Goal: Book appointment/travel/reservation

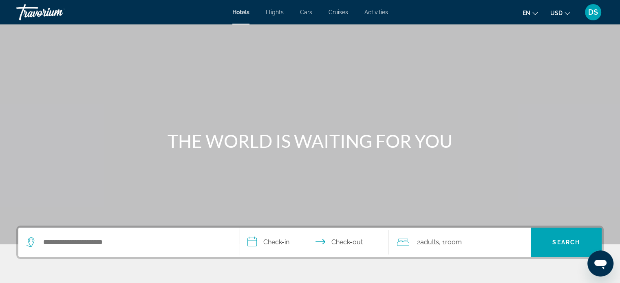
drag, startPoint x: 380, startPoint y: 84, endPoint x: 319, endPoint y: 86, distance: 61.6
click at [380, 84] on div "Main content" at bounding box center [310, 122] width 620 height 245
click at [563, 13] on button "USD USD ($) MXN (Mex$) CAD (Can$) GBP (£) EUR (€) AUD (A$) NZD (NZ$) CNY (CN¥)" at bounding box center [561, 13] width 20 height 12
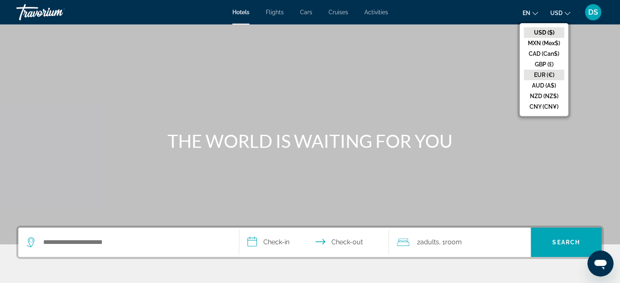
click at [546, 73] on button "EUR (€)" at bounding box center [544, 75] width 40 height 11
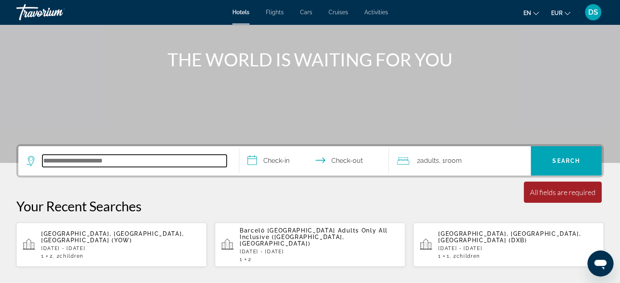
click at [91, 162] on input "Search hotel destination" at bounding box center [134, 161] width 184 height 12
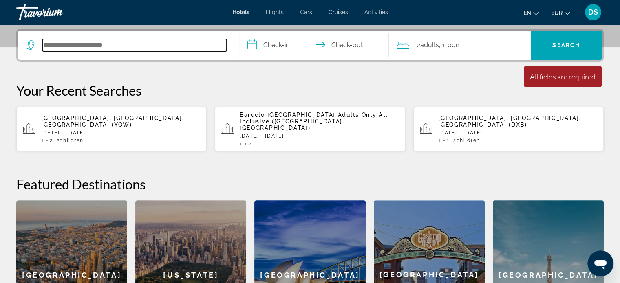
scroll to position [199, 0]
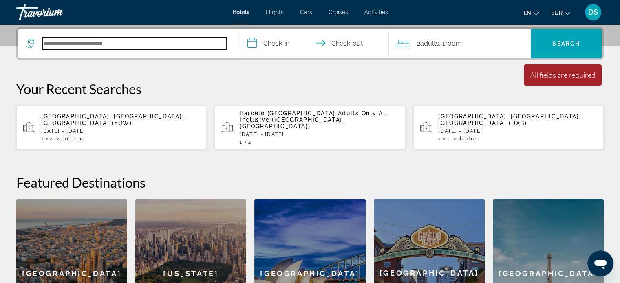
click at [96, 43] on input "Search hotel destination" at bounding box center [134, 44] width 184 height 12
paste input "**********"
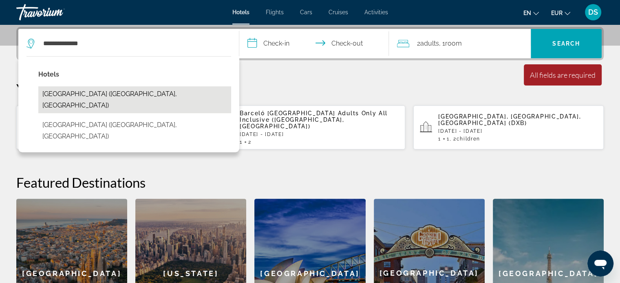
click at [152, 94] on button "Canary Islands Resort & Spa (Lonavla, IN)" at bounding box center [134, 99] width 193 height 27
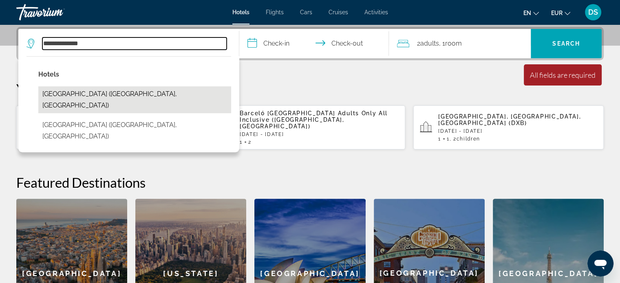
type input "**********"
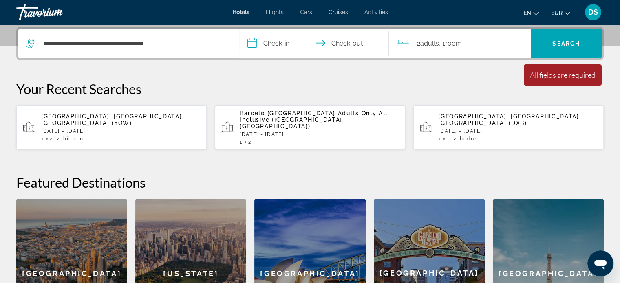
click at [277, 41] on input "**********" at bounding box center [315, 45] width 153 height 32
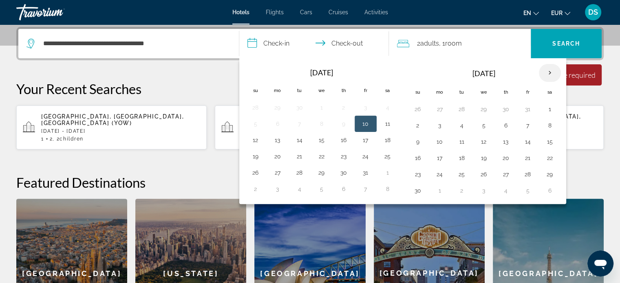
click at [549, 73] on th "Next month" at bounding box center [550, 73] width 22 height 18
click at [480, 156] on button "24" at bounding box center [484, 158] width 13 height 11
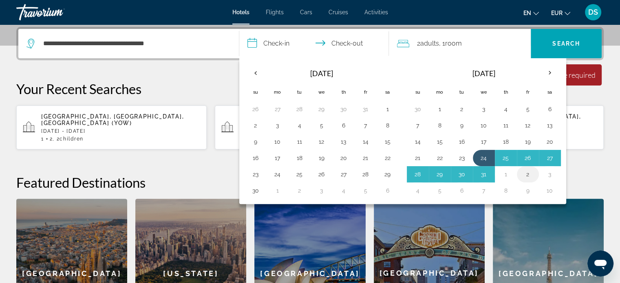
click at [524, 172] on button "2" at bounding box center [528, 174] width 13 height 11
type input "**********"
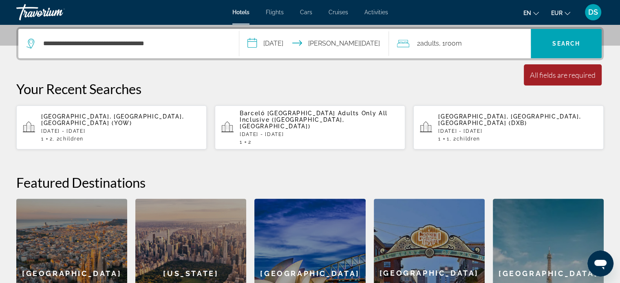
click at [460, 43] on span "Room" at bounding box center [453, 44] width 17 height 8
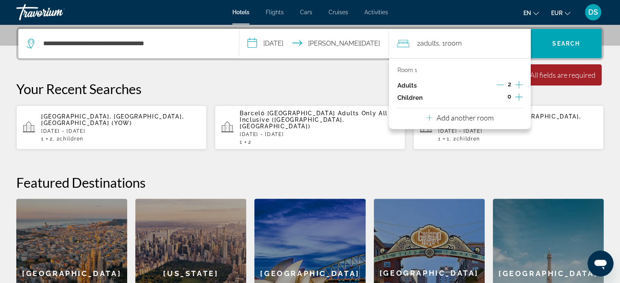
click at [519, 84] on icon "Increment adults" at bounding box center [518, 84] width 7 height 7
click at [519, 97] on icon "Increment children" at bounding box center [518, 96] width 7 height 7
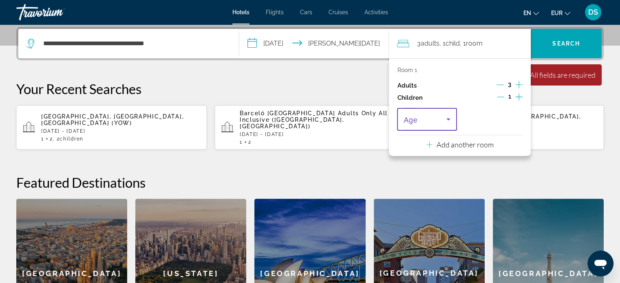
click at [449, 119] on icon "Travelers: 3 adults, 1 child" at bounding box center [449, 120] width 4 height 2
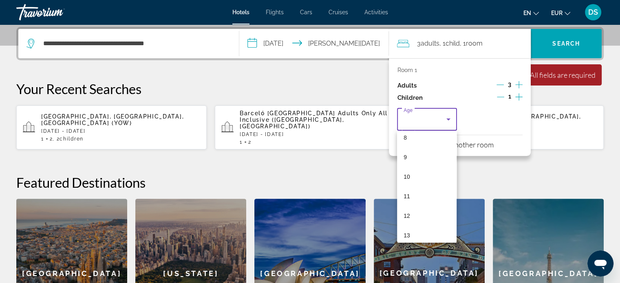
scroll to position [168, 0]
click at [416, 208] on mat-option "12" at bounding box center [427, 211] width 60 height 20
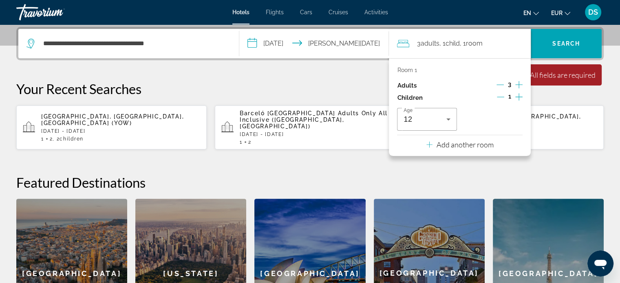
click at [520, 95] on icon "Increment children" at bounding box center [518, 97] width 7 height 10
click at [512, 118] on icon "Travelers: 3 adults, 2 children" at bounding box center [514, 120] width 10 height 10
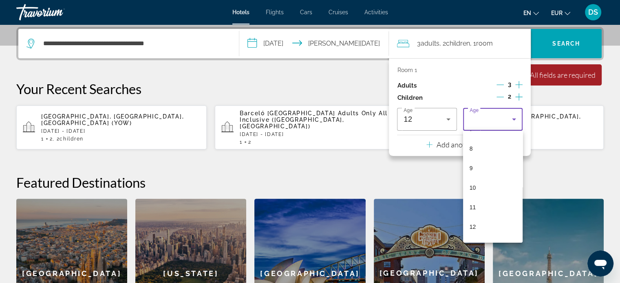
scroll to position [170, 0]
click at [493, 205] on mat-option "12" at bounding box center [493, 209] width 60 height 20
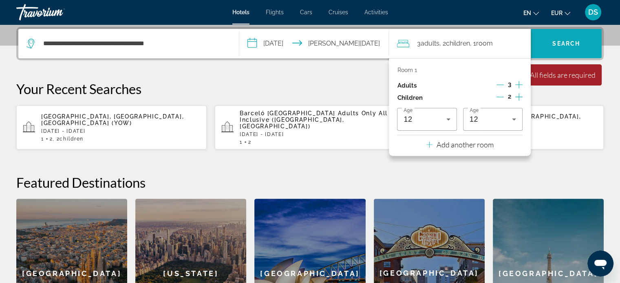
click at [569, 40] on span "Search" at bounding box center [567, 43] width 28 height 7
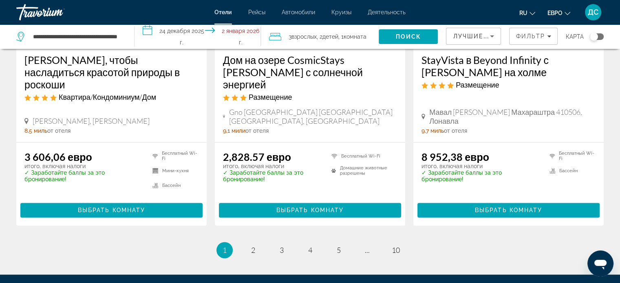
scroll to position [1306, 0]
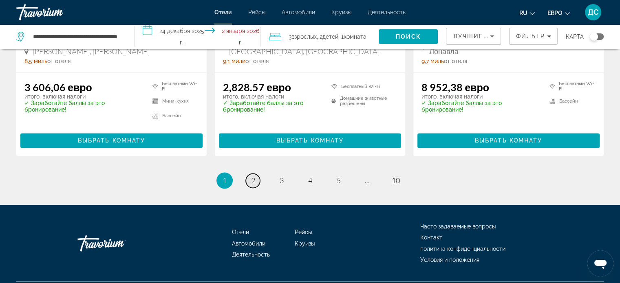
click at [254, 176] on font "2" at bounding box center [253, 180] width 4 height 9
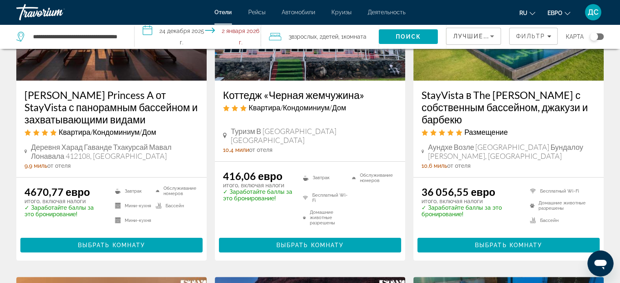
scroll to position [204, 0]
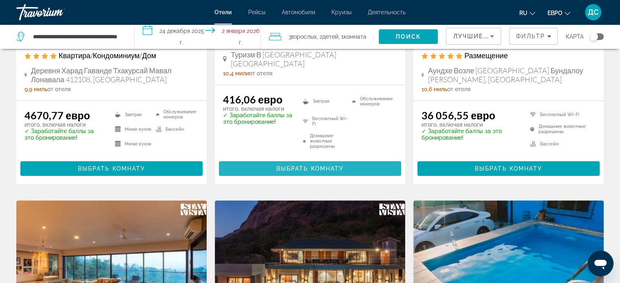
click at [300, 169] on font "Выбрать комнату" at bounding box center [310, 169] width 68 height 7
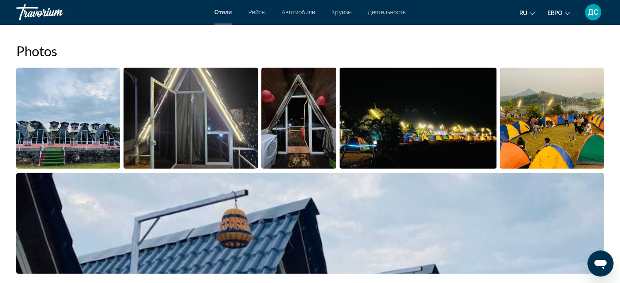
scroll to position [408, 0]
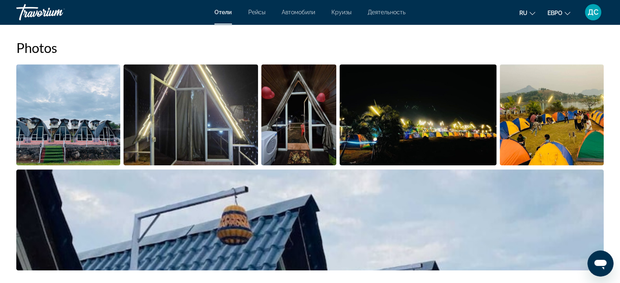
click at [89, 120] on img "Open full-screen image slider" at bounding box center [68, 114] width 104 height 101
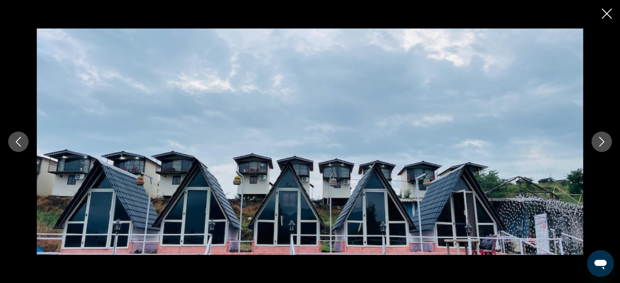
click at [602, 139] on icon "Next image" at bounding box center [602, 142] width 10 height 10
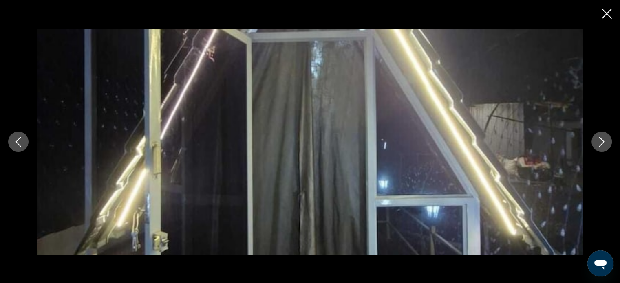
click at [602, 139] on icon "Next image" at bounding box center [602, 142] width 10 height 10
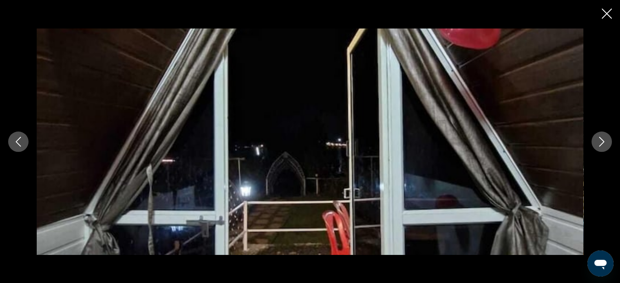
click at [602, 139] on icon "Next image" at bounding box center [602, 142] width 10 height 10
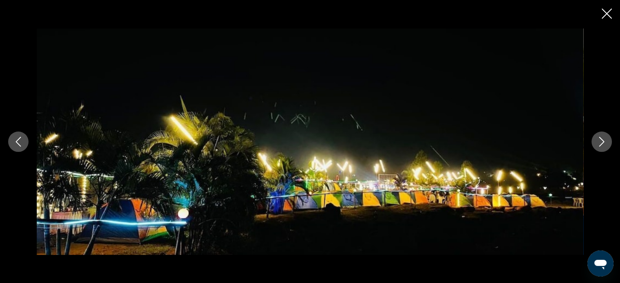
click at [602, 139] on icon "Next image" at bounding box center [602, 142] width 10 height 10
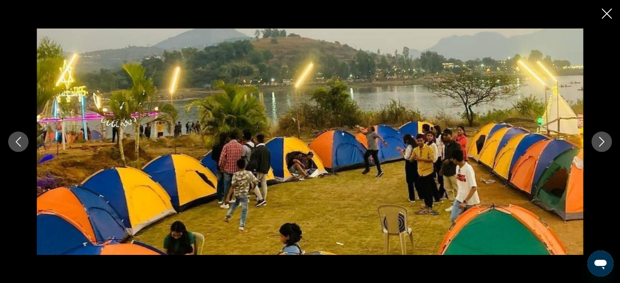
click at [602, 139] on icon "Next image" at bounding box center [602, 142] width 10 height 10
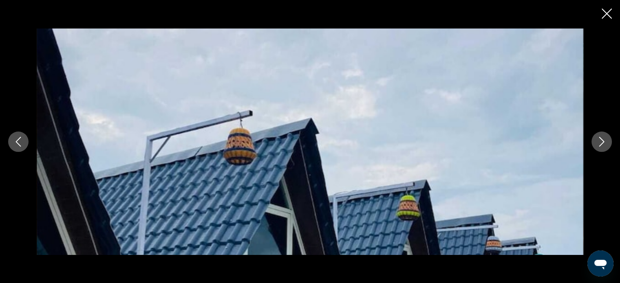
click at [602, 139] on icon "Next image" at bounding box center [602, 142] width 10 height 10
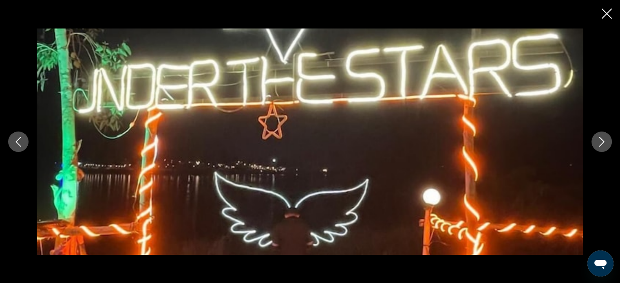
click at [602, 139] on icon "Next image" at bounding box center [602, 142] width 10 height 10
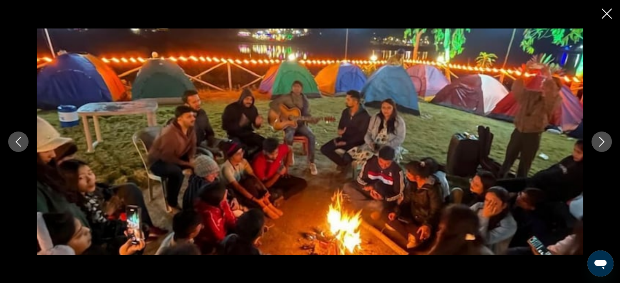
click at [602, 139] on icon "Next image" at bounding box center [602, 142] width 10 height 10
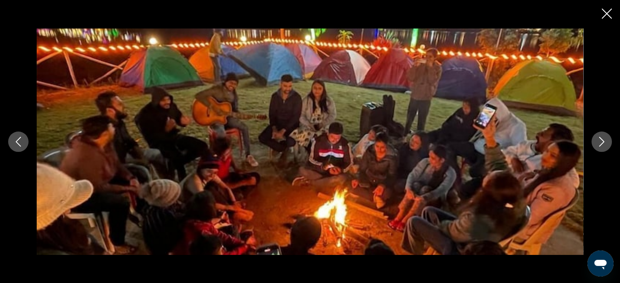
click at [602, 139] on icon "Next image" at bounding box center [602, 142] width 10 height 10
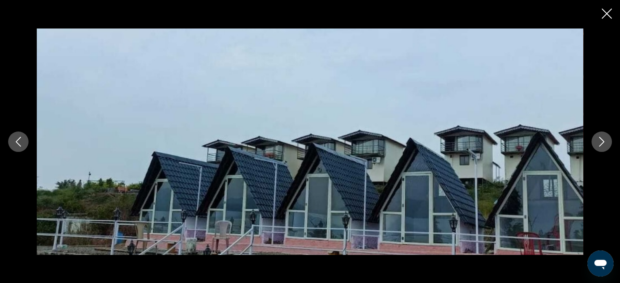
click at [602, 139] on icon "Next image" at bounding box center [602, 142] width 10 height 10
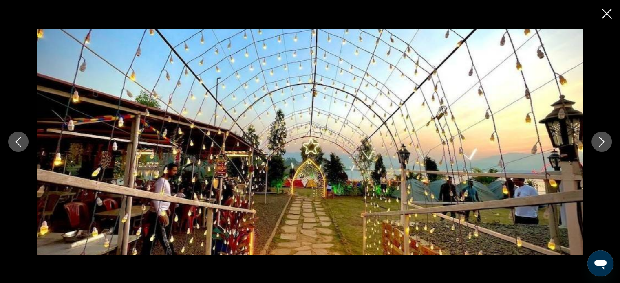
click at [602, 137] on icon "Next image" at bounding box center [602, 142] width 10 height 10
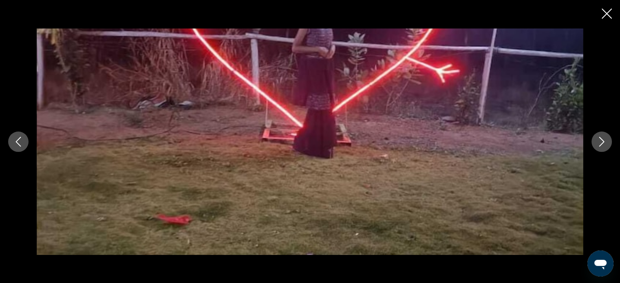
click at [602, 137] on icon "Next image" at bounding box center [602, 142] width 10 height 10
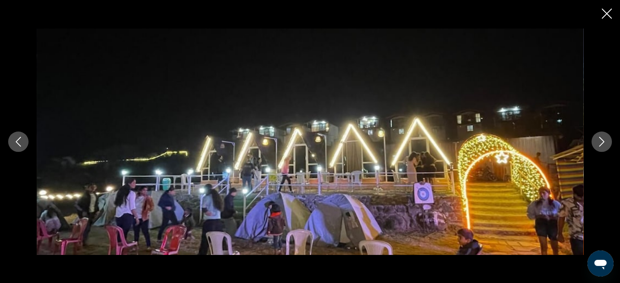
click at [602, 137] on icon "Next image" at bounding box center [602, 142] width 10 height 10
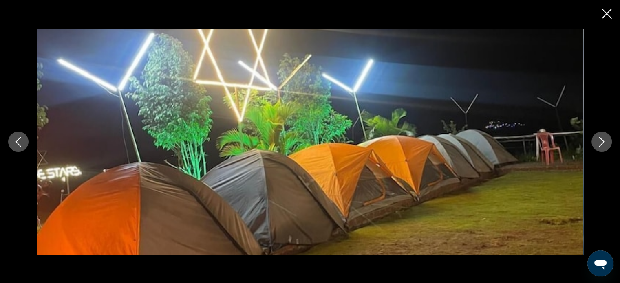
click at [602, 137] on icon "Next image" at bounding box center [602, 142] width 10 height 10
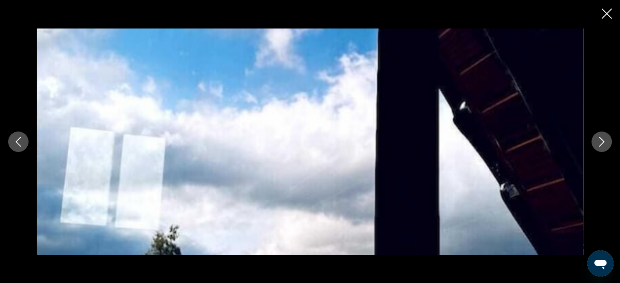
click at [602, 137] on icon "Next image" at bounding box center [602, 142] width 10 height 10
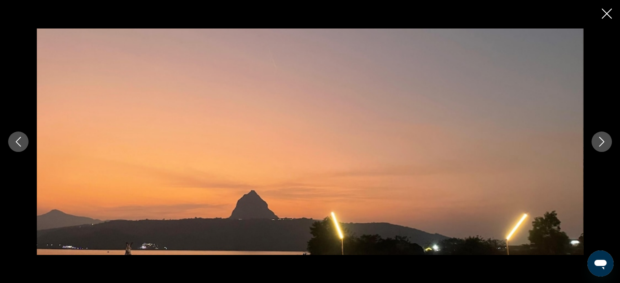
click at [602, 137] on icon "Next image" at bounding box center [602, 142] width 10 height 10
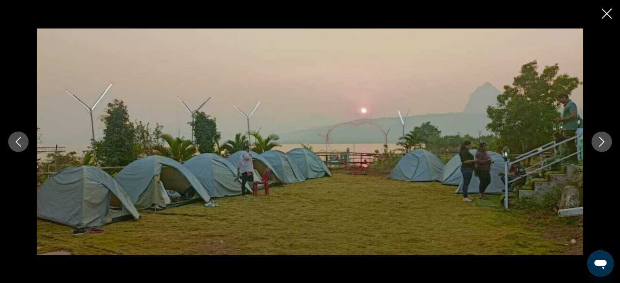
click at [602, 137] on icon "Next image" at bounding box center [602, 142] width 10 height 10
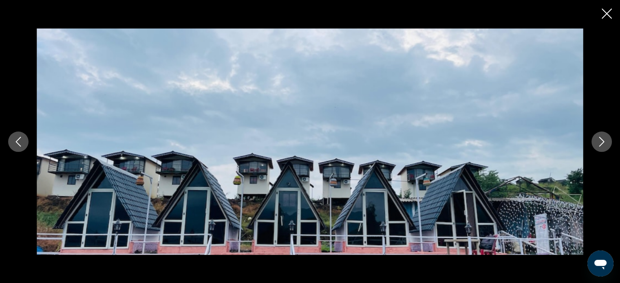
click at [602, 137] on icon "Next image" at bounding box center [602, 142] width 10 height 10
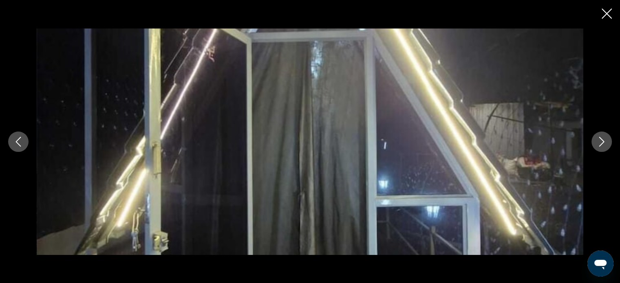
click at [609, 13] on icon "Close slideshow" at bounding box center [607, 14] width 10 height 10
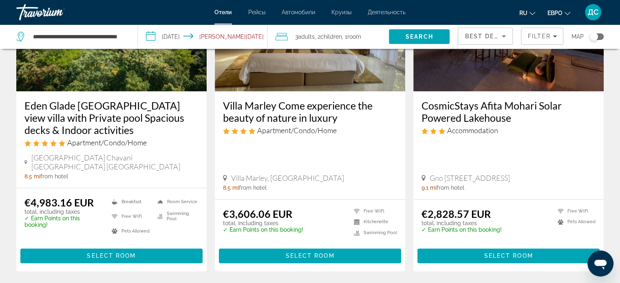
scroll to position [1223, 0]
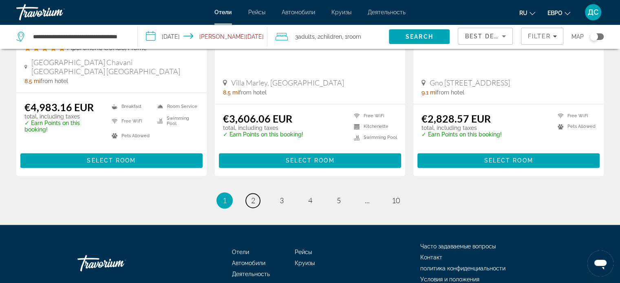
drag, startPoint x: 251, startPoint y: 171, endPoint x: 255, endPoint y: 166, distance: 6.1
click at [251, 196] on span "2" at bounding box center [253, 200] width 4 height 9
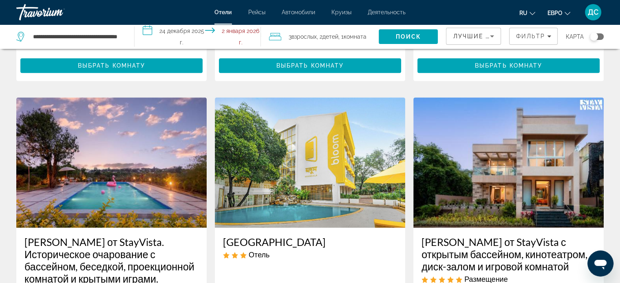
scroll to position [909, 0]
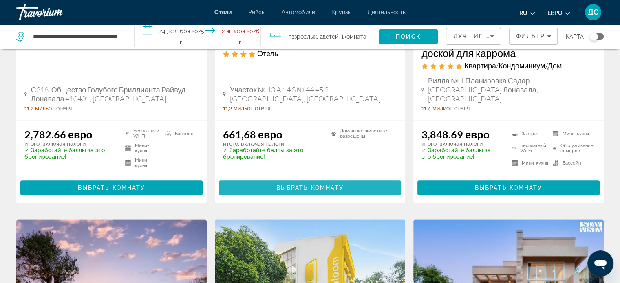
click at [315, 185] on font "Выбрать комнату" at bounding box center [310, 188] width 68 height 7
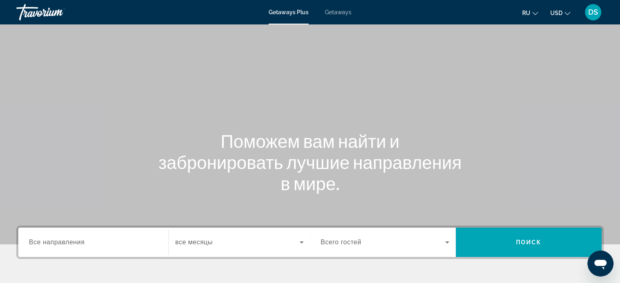
click at [84, 241] on div "Destination Все направления" at bounding box center [93, 242] width 129 height 23
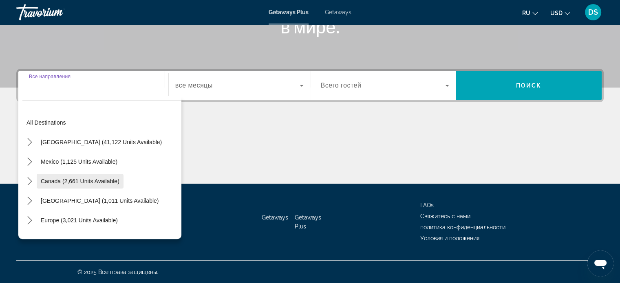
scroll to position [41, 0]
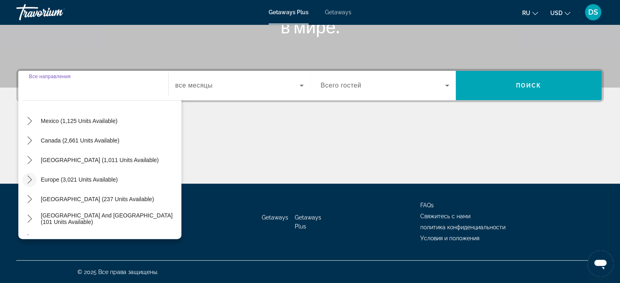
click at [30, 179] on icon "Toggle Europe (3,021 units available) submenu" at bounding box center [29, 180] width 4 height 8
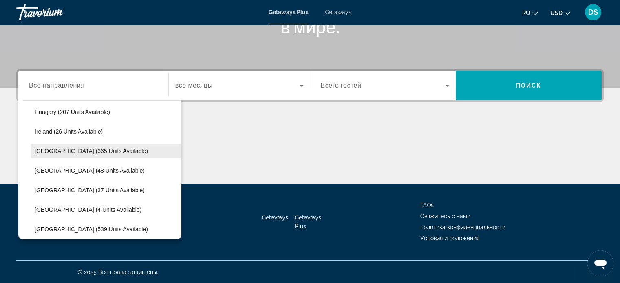
scroll to position [347, 0]
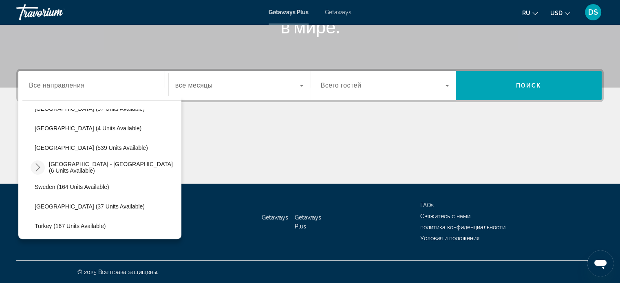
click at [38, 167] on icon "Toggle Spain - Canary Islands (6 units available) submenu" at bounding box center [38, 168] width 8 height 8
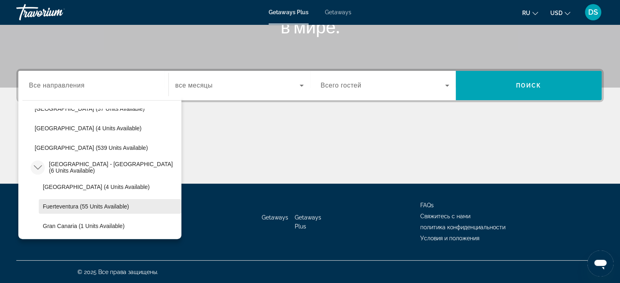
scroll to position [387, 0]
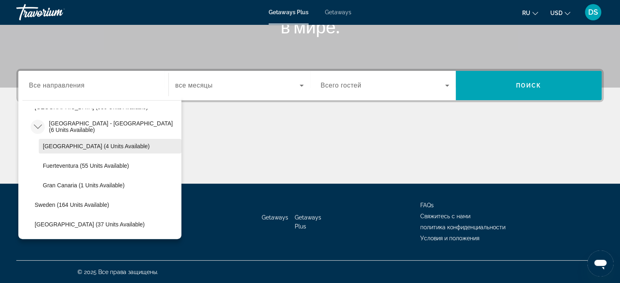
click at [55, 144] on span "Tenerife (4 units available)" at bounding box center [96, 146] width 107 height 7
type input "**********"
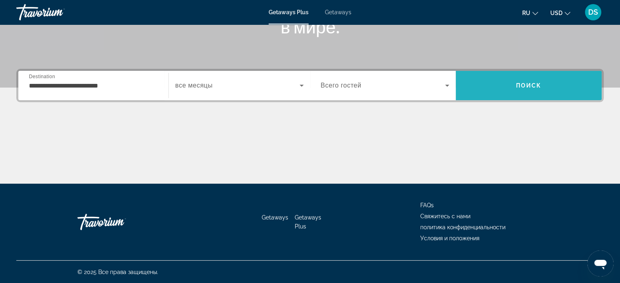
click at [509, 83] on span "Search" at bounding box center [529, 86] width 146 height 20
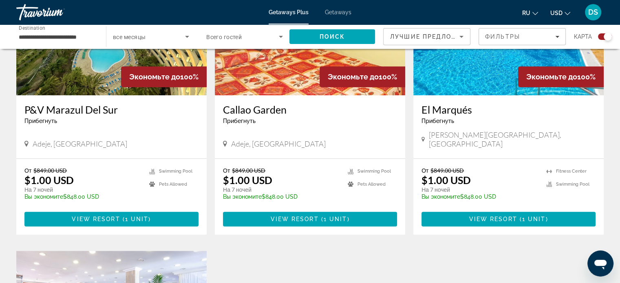
scroll to position [367, 0]
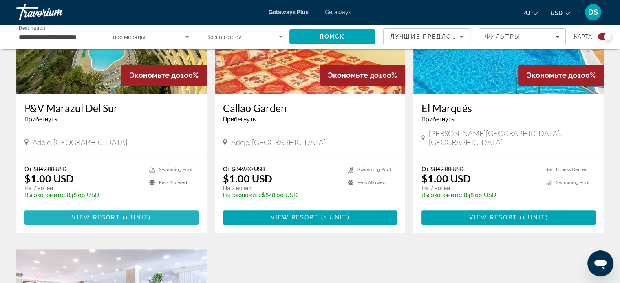
click at [134, 215] on span "1 unit" at bounding box center [137, 218] width 24 height 7
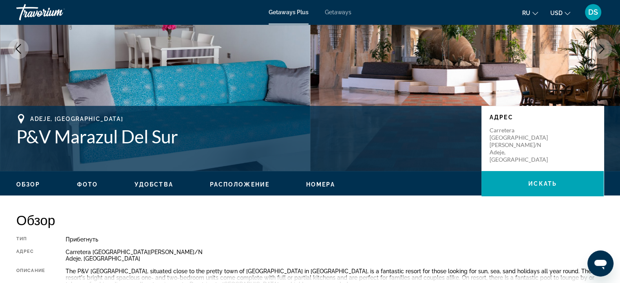
scroll to position [82, 0]
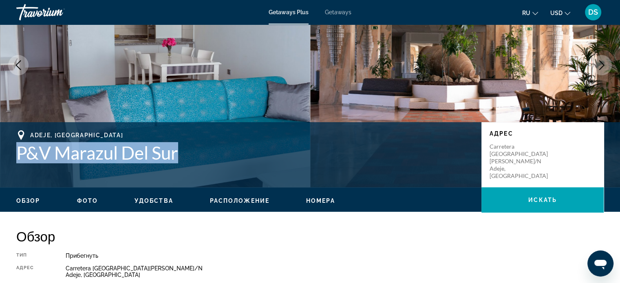
drag, startPoint x: 186, startPoint y: 156, endPoint x: 51, endPoint y: 155, distance: 134.2
click at [12, 155] on div "Adeje, Canary Islands P&V Marazul Del Sur Адрес Carretera Playa San Juan S/N Ad…" at bounding box center [310, 154] width 620 height 49
copy h1 "P&V Marazul Del Sur"
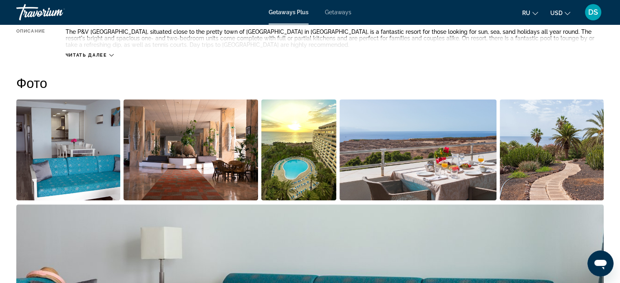
scroll to position [326, 0]
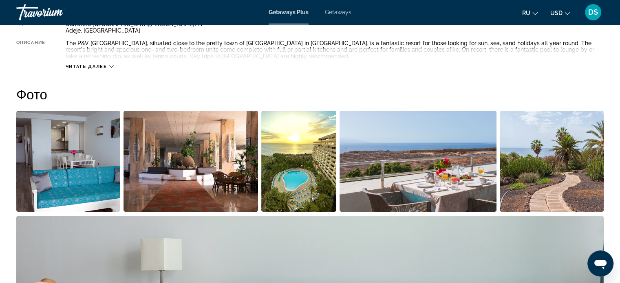
click at [69, 140] on img "Open full-screen image slider" at bounding box center [68, 161] width 104 height 101
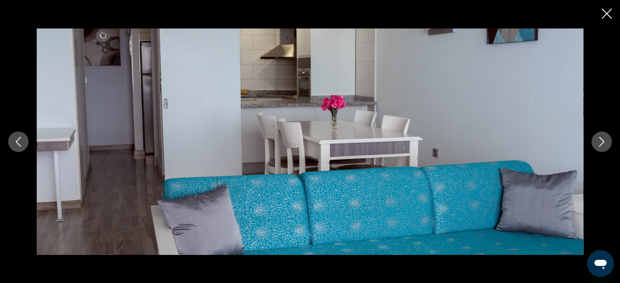
click at [607, 142] on button "Next image" at bounding box center [602, 142] width 20 height 20
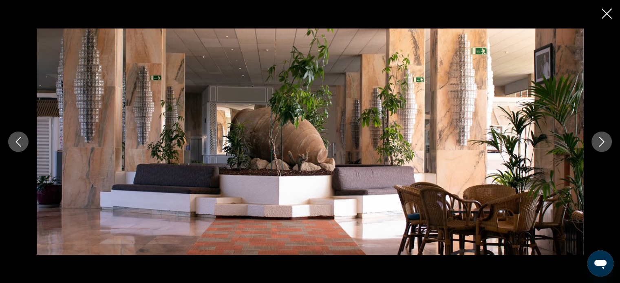
click at [607, 142] on button "Next image" at bounding box center [602, 142] width 20 height 20
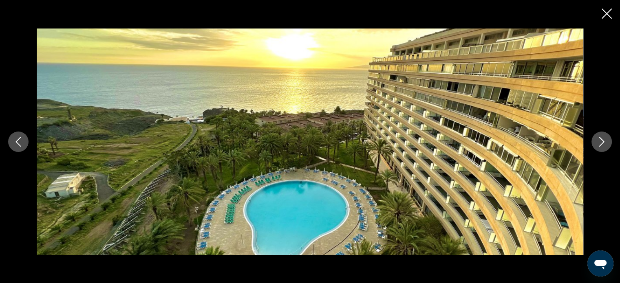
click at [607, 142] on button "Next image" at bounding box center [602, 142] width 20 height 20
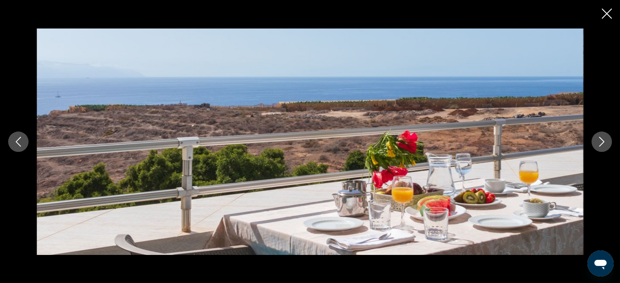
click at [607, 142] on button "Next image" at bounding box center [602, 142] width 20 height 20
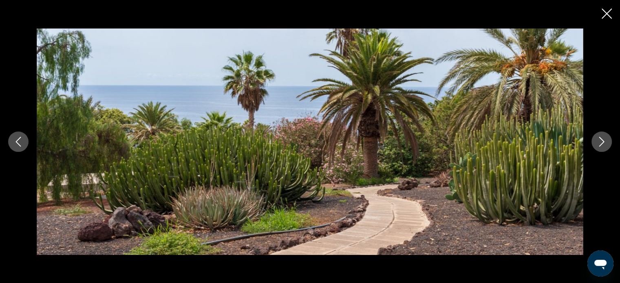
click at [607, 142] on button "Next image" at bounding box center [602, 142] width 20 height 20
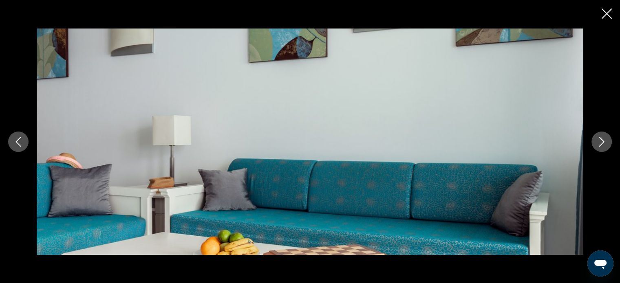
click at [607, 142] on button "Next image" at bounding box center [602, 142] width 20 height 20
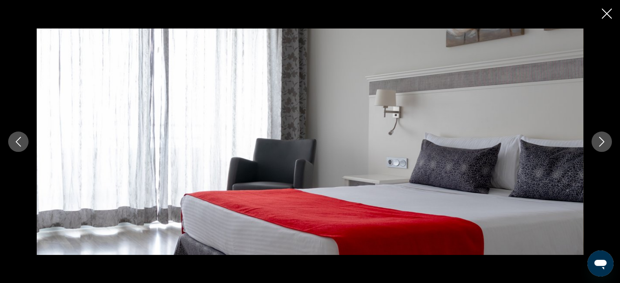
click at [607, 142] on button "Next image" at bounding box center [602, 142] width 20 height 20
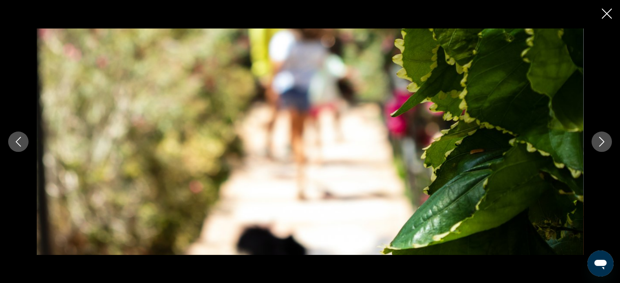
click at [607, 142] on button "Next image" at bounding box center [602, 142] width 20 height 20
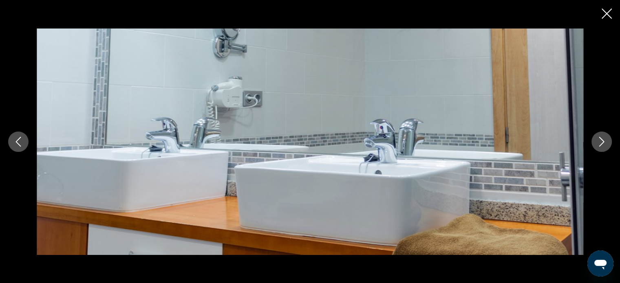
click at [607, 142] on button "Next image" at bounding box center [602, 142] width 20 height 20
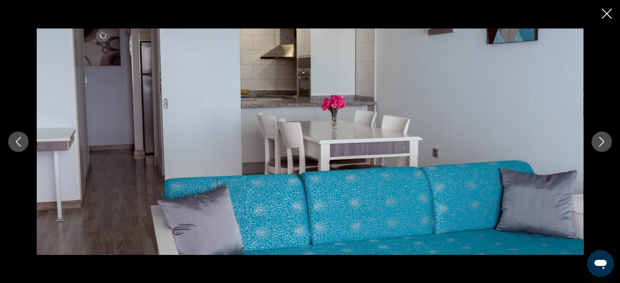
click at [607, 142] on button "Next image" at bounding box center [602, 142] width 20 height 20
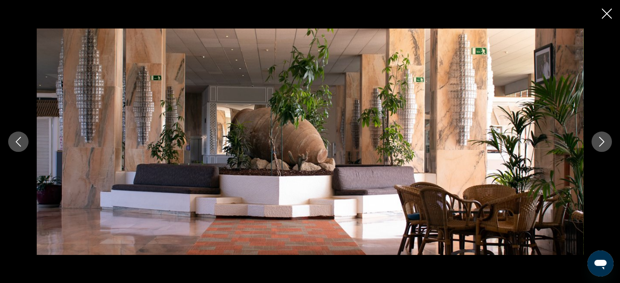
click at [607, 142] on button "Next image" at bounding box center [602, 142] width 20 height 20
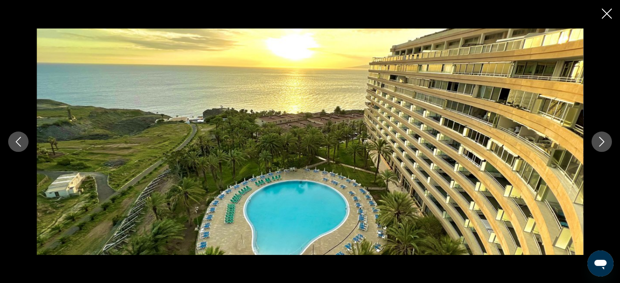
click at [607, 142] on button "Next image" at bounding box center [602, 142] width 20 height 20
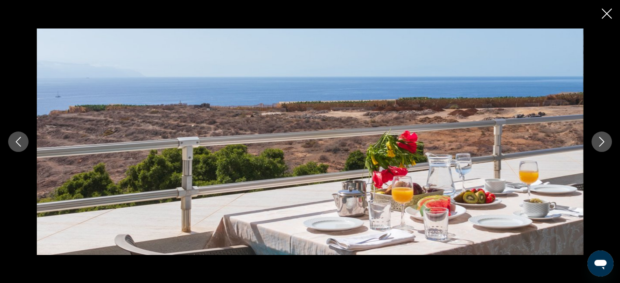
click at [607, 142] on button "Next image" at bounding box center [602, 142] width 20 height 20
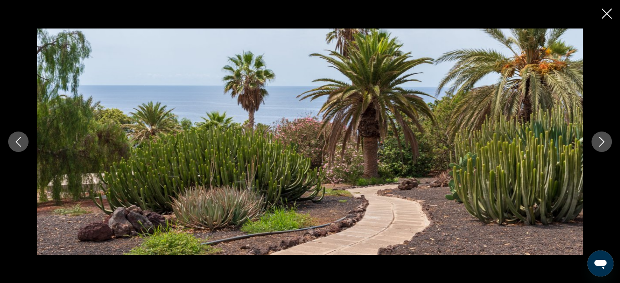
click at [607, 16] on icon "Close slideshow" at bounding box center [607, 14] width 10 height 10
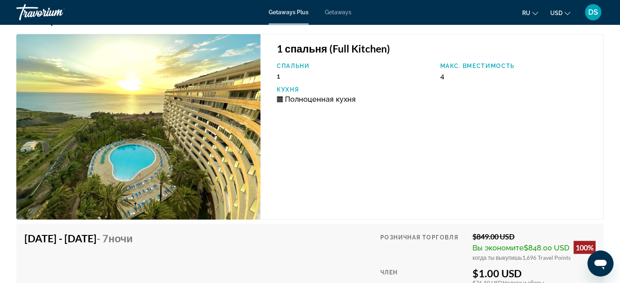
scroll to position [1450, 0]
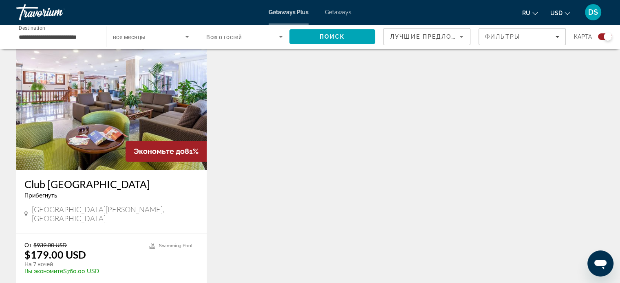
scroll to position [652, 0]
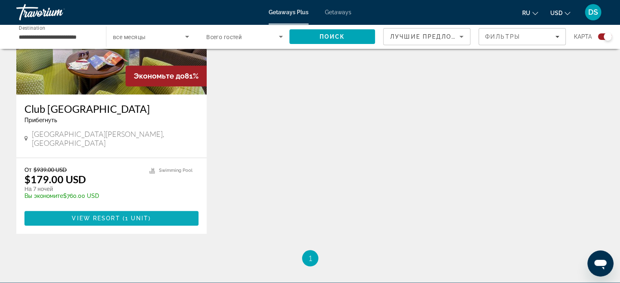
click at [158, 209] on span "Main content" at bounding box center [111, 219] width 174 height 20
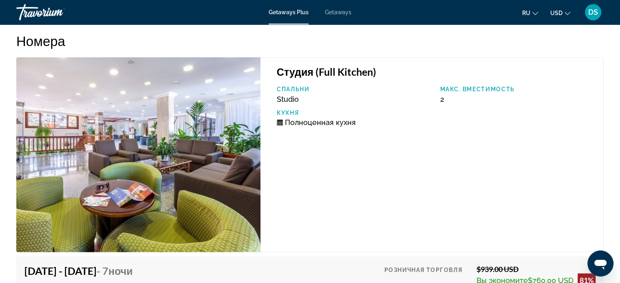
scroll to position [1427, 0]
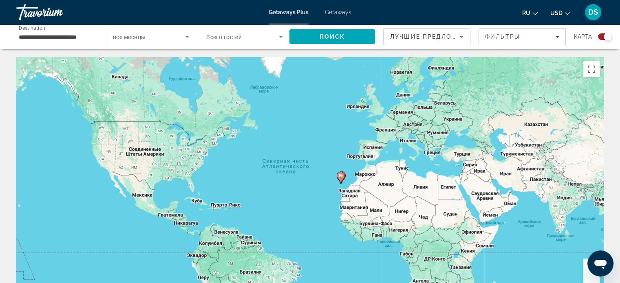
click at [67, 35] on input "**********" at bounding box center [57, 37] width 77 height 10
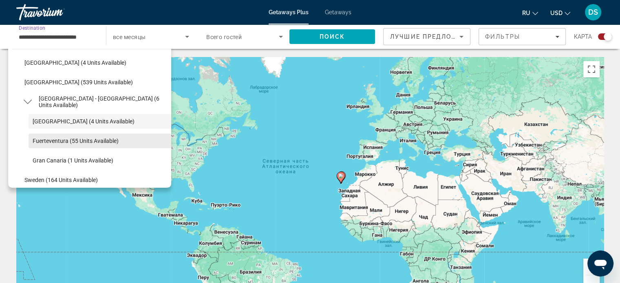
scroll to position [362, 0]
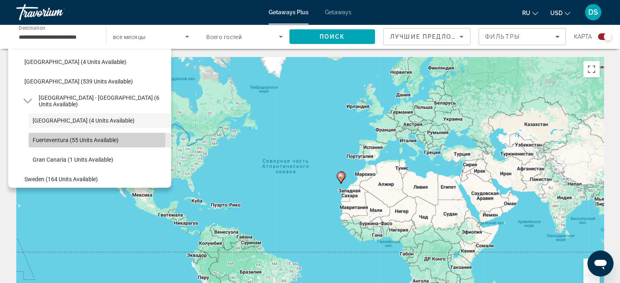
click at [63, 137] on span "Fuerteventura (55 units available)" at bounding box center [76, 140] width 86 height 7
type input "**********"
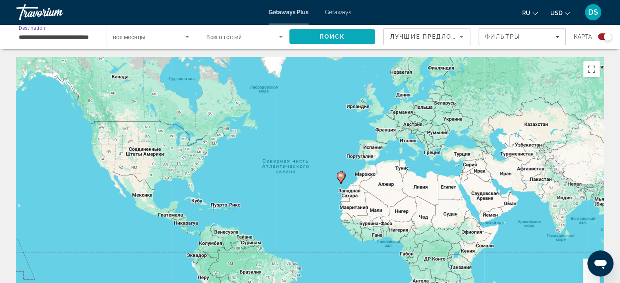
click at [334, 39] on span "Поиск" at bounding box center [333, 36] width 26 height 7
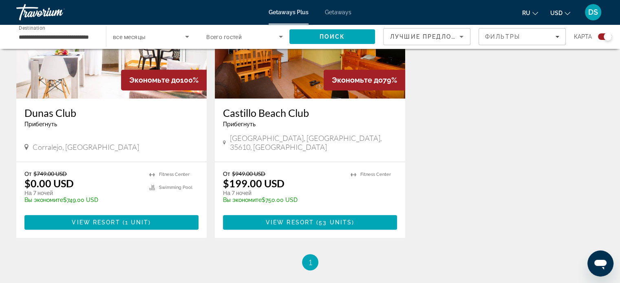
scroll to position [367, 0]
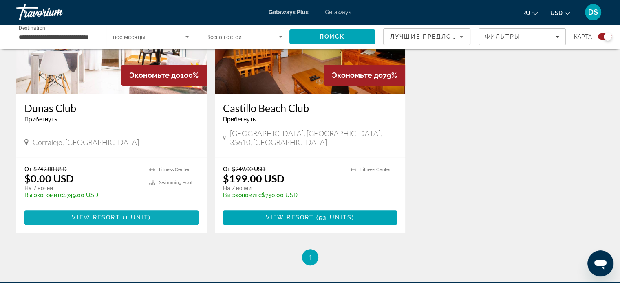
click at [139, 215] on span "1 unit" at bounding box center [137, 218] width 24 height 7
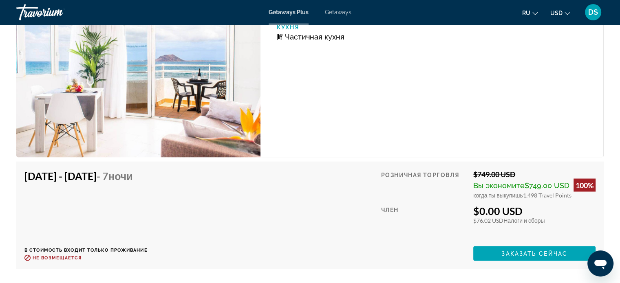
scroll to position [1550, 0]
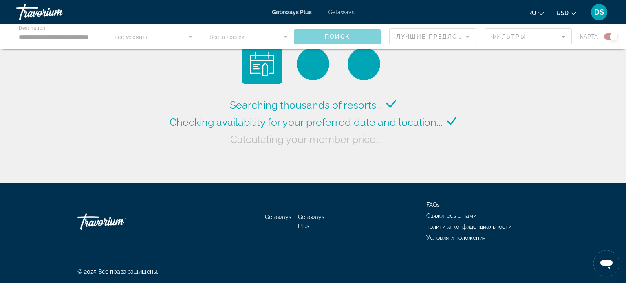
click at [336, 11] on span "Getaways" at bounding box center [341, 12] width 27 height 7
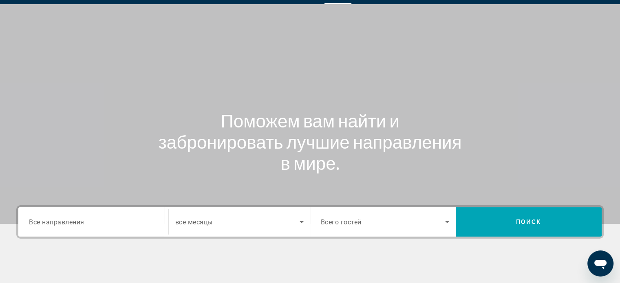
scroll to position [122, 0]
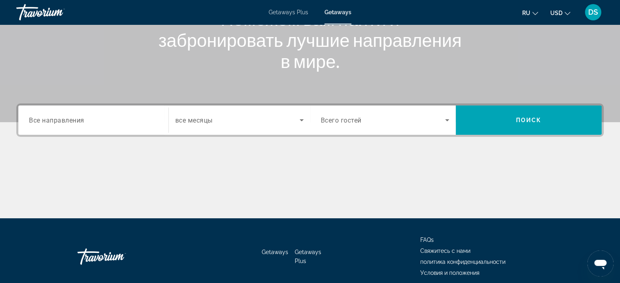
click at [72, 120] on span "Все направления" at bounding box center [56, 120] width 55 height 8
click at [72, 120] on input "Destination Все направления" at bounding box center [93, 121] width 129 height 10
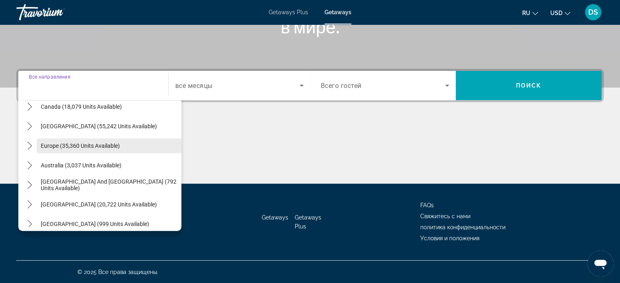
scroll to position [82, 0]
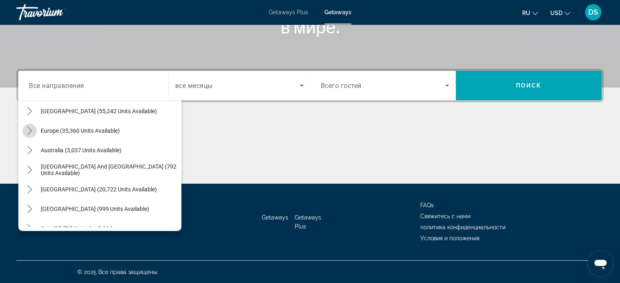
click at [29, 130] on icon "Toggle Europe (35,360 units available) submenu" at bounding box center [30, 131] width 8 height 8
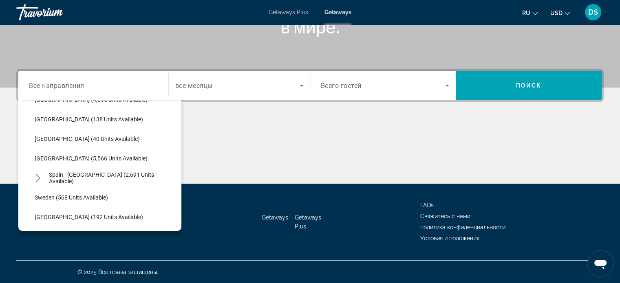
scroll to position [387, 0]
click at [37, 175] on icon "Toggle Spain - Canary Islands (2,691 units available) submenu" at bounding box center [38, 177] width 8 height 8
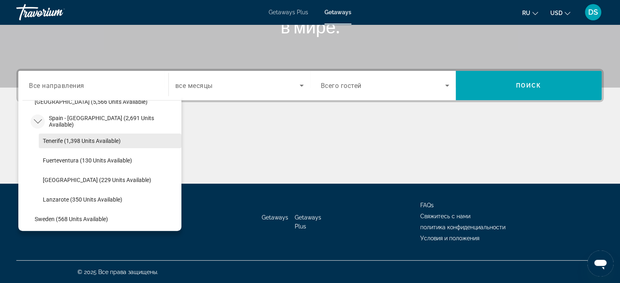
scroll to position [428, 0]
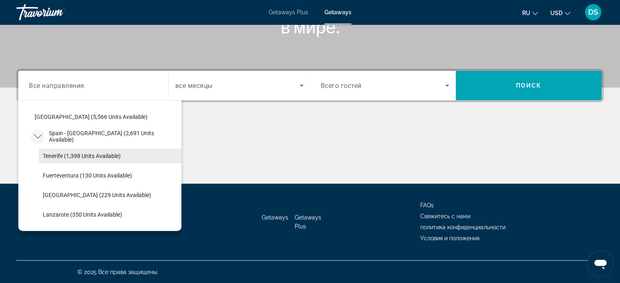
click at [57, 153] on span "Tenerife (1,398 units available)" at bounding box center [82, 156] width 78 height 7
type input "**********"
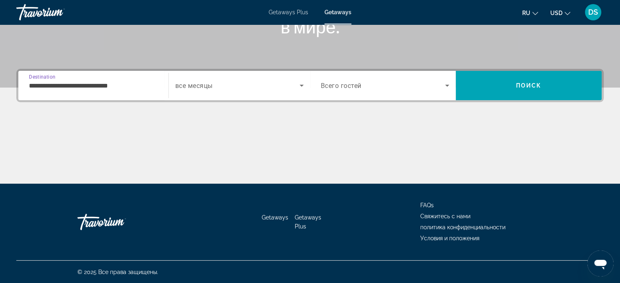
click at [446, 85] on icon "Search widget" at bounding box center [447, 86] width 4 height 2
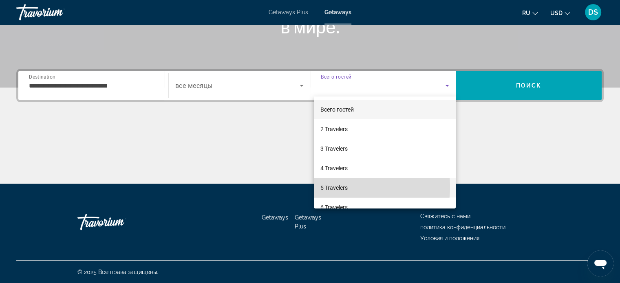
click at [345, 187] on span "5 Travelers" at bounding box center [334, 188] width 27 height 10
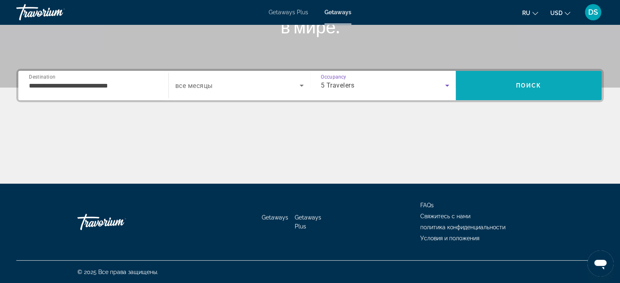
click at [545, 78] on span "Search" at bounding box center [529, 86] width 146 height 20
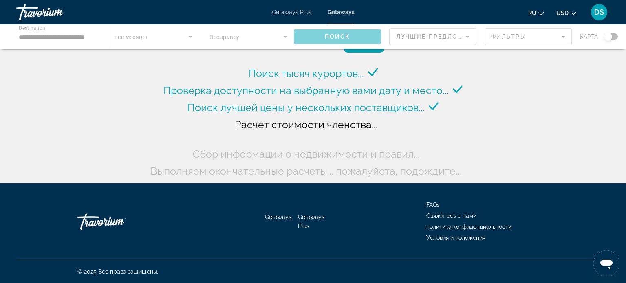
click at [572, 12] on icon "Change currency" at bounding box center [574, 14] width 6 height 6
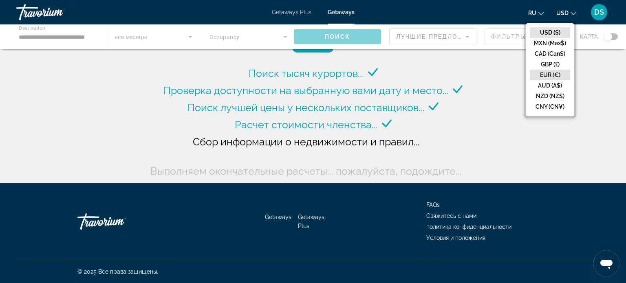
click at [553, 73] on button "EUR (€)" at bounding box center [550, 75] width 40 height 11
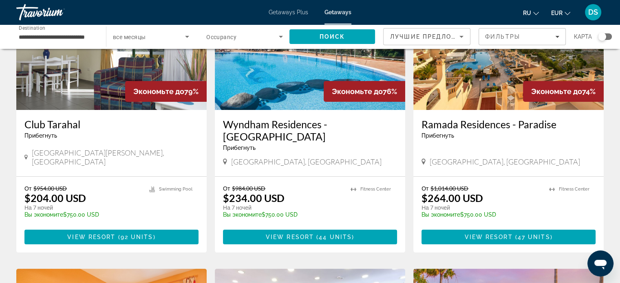
scroll to position [82, 0]
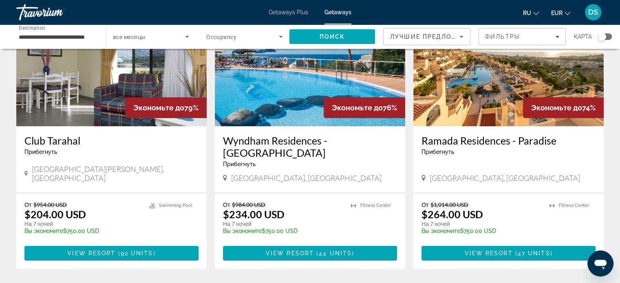
click at [564, 10] on button "EUR USD ($) MXN (Mex$) CAD (Can$) GBP (£) EUR (€) AUD (A$) NZD (NZ$) CNY (CN¥)" at bounding box center [560, 13] width 19 height 12
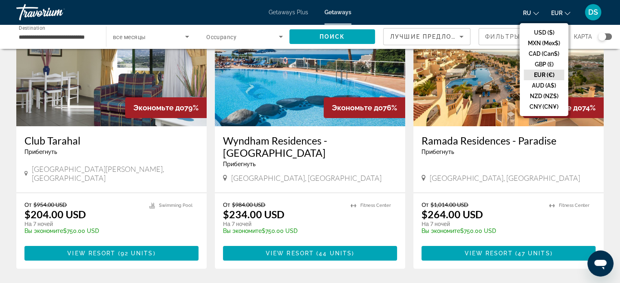
click at [550, 73] on button "EUR (€)" at bounding box center [544, 75] width 40 height 11
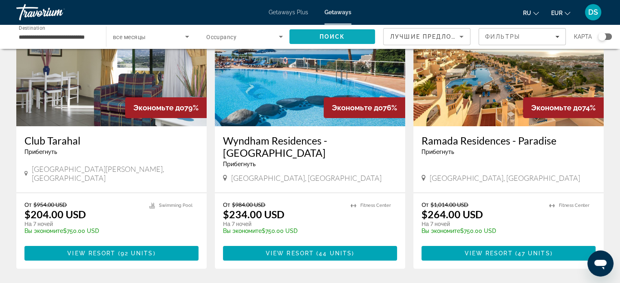
click at [343, 37] on span "Поиск" at bounding box center [333, 36] width 26 height 7
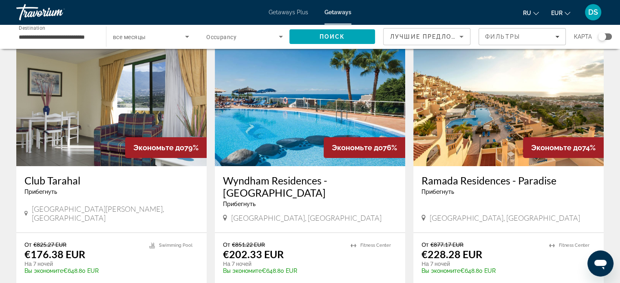
scroll to position [122, 0]
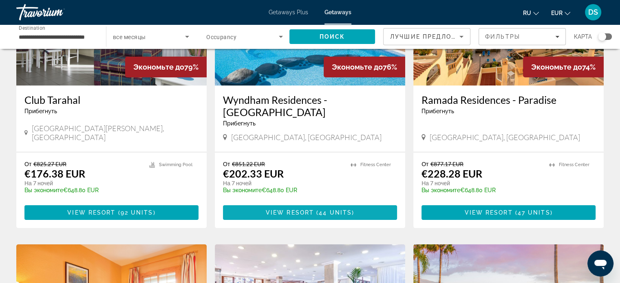
click at [319, 210] on span "44 units" at bounding box center [335, 213] width 33 height 7
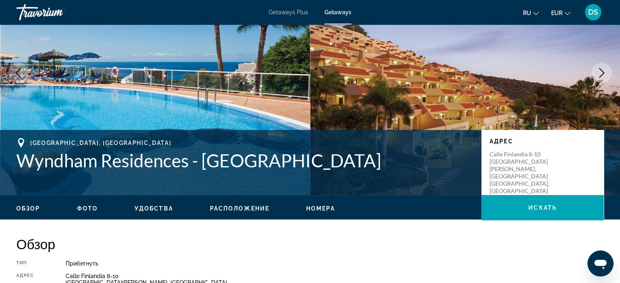
scroll to position [82, 0]
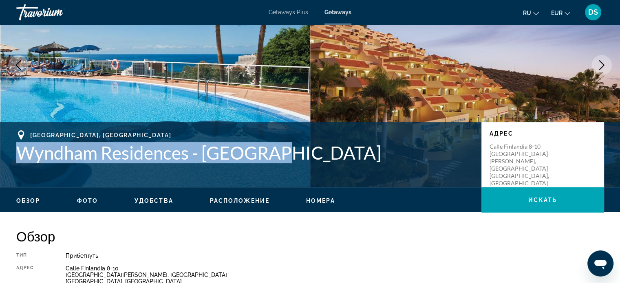
drag, startPoint x: 287, startPoint y: 153, endPoint x: 11, endPoint y: 158, distance: 275.7
click at [11, 158] on div "Playa de las Americas,Tenerife, 38660, ESP Wyndham Residences - Monterey Адрес …" at bounding box center [310, 154] width 620 height 49
copy h1 "Wyndham Residences - Monterey"
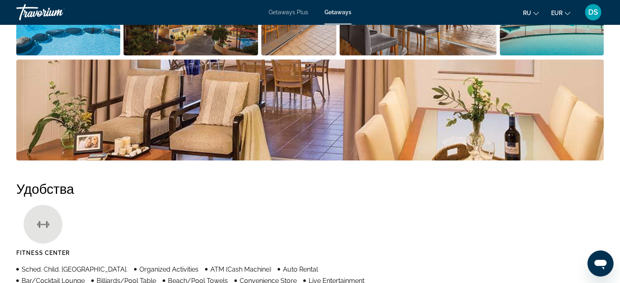
scroll to position [367, 0]
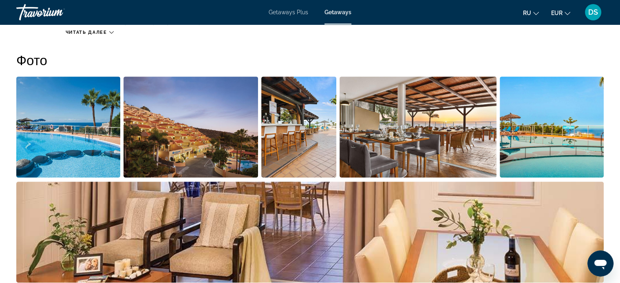
click at [81, 114] on img "Open full-screen image slider" at bounding box center [68, 127] width 104 height 101
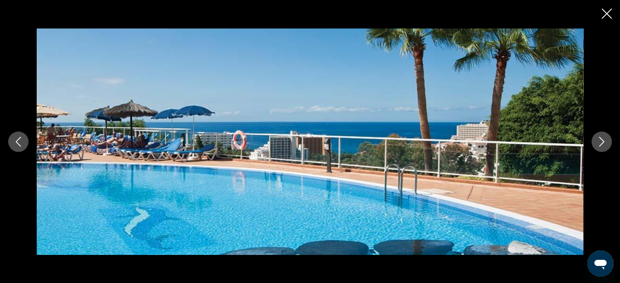
click at [605, 143] on icon "Next image" at bounding box center [602, 142] width 10 height 10
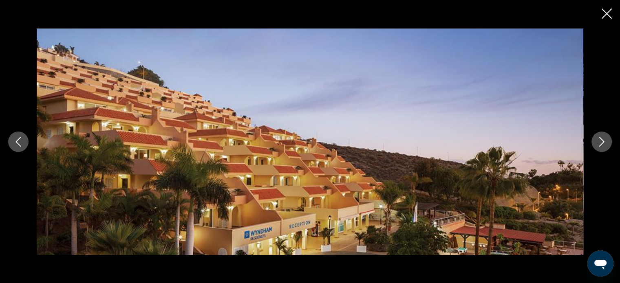
click at [605, 143] on icon "Next image" at bounding box center [602, 142] width 10 height 10
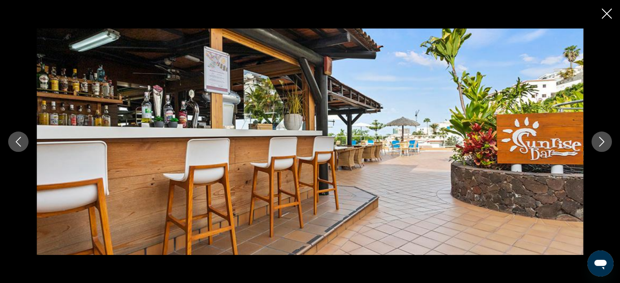
click at [605, 143] on icon "Next image" at bounding box center [602, 142] width 10 height 10
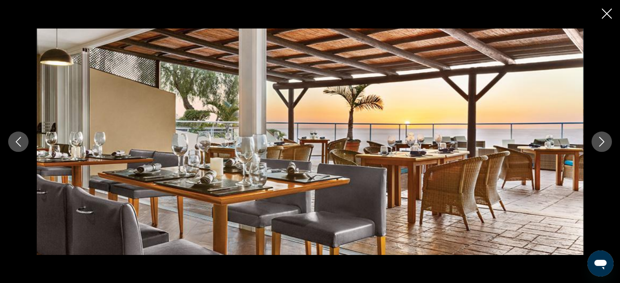
click at [605, 143] on icon "Next image" at bounding box center [602, 142] width 10 height 10
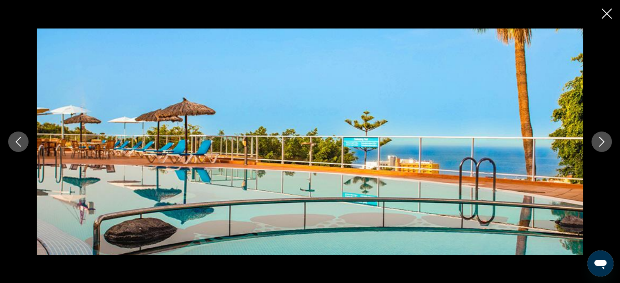
click at [606, 20] on button "Close slideshow" at bounding box center [607, 14] width 10 height 13
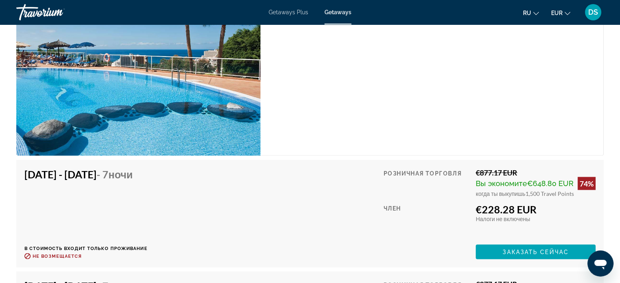
scroll to position [1550, 0]
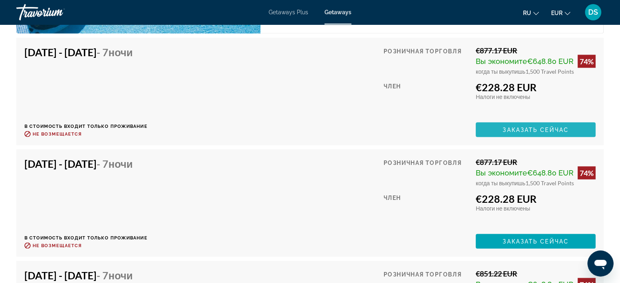
click at [535, 129] on span "Заказать сейчас" at bounding box center [536, 129] width 66 height 7
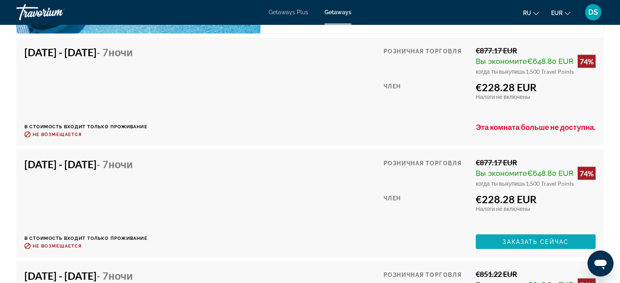
click at [533, 240] on span "Заказать сейчас" at bounding box center [536, 242] width 66 height 7
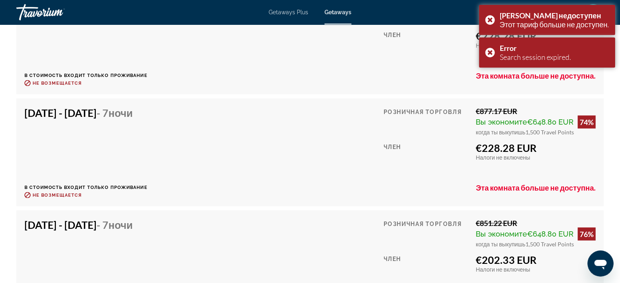
scroll to position [1713, 0]
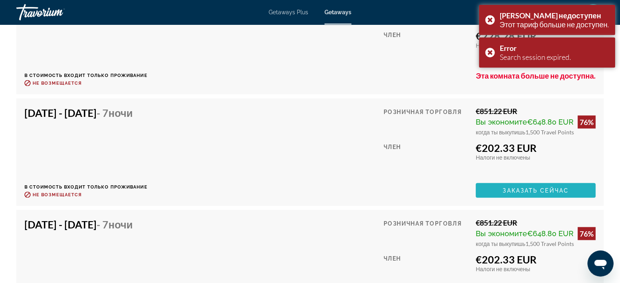
click at [527, 192] on span "Заказать сейчас" at bounding box center [536, 191] width 66 height 7
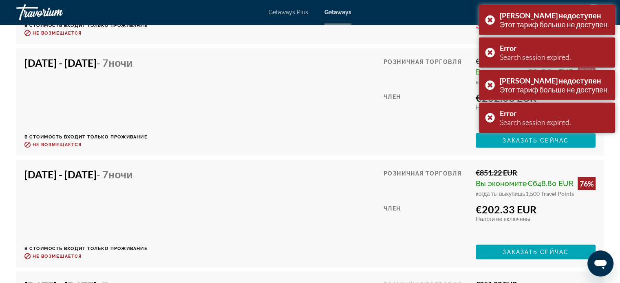
scroll to position [1876, 0]
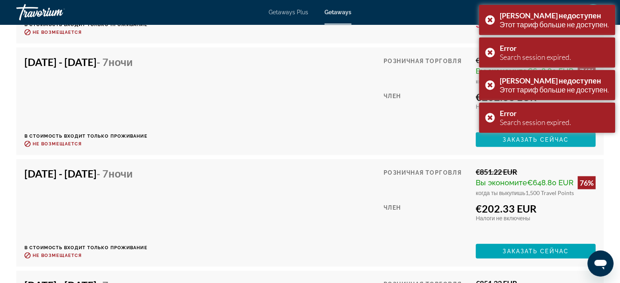
click at [541, 142] on span "Заказать сейчас" at bounding box center [536, 140] width 66 height 7
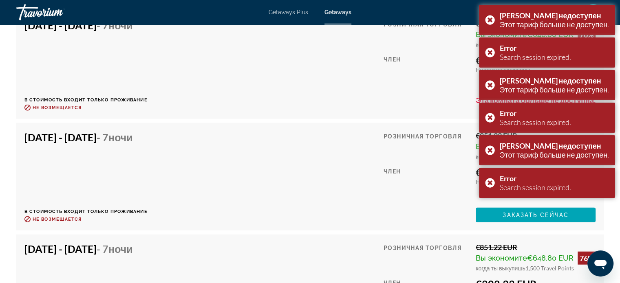
scroll to position [1998, 0]
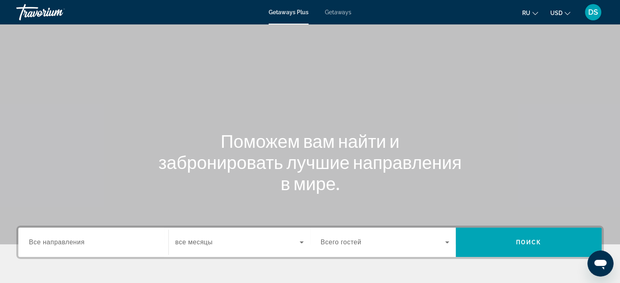
click at [338, 11] on span "Getaways" at bounding box center [338, 12] width 27 height 7
click at [85, 242] on input "Destination Все направления" at bounding box center [93, 243] width 129 height 10
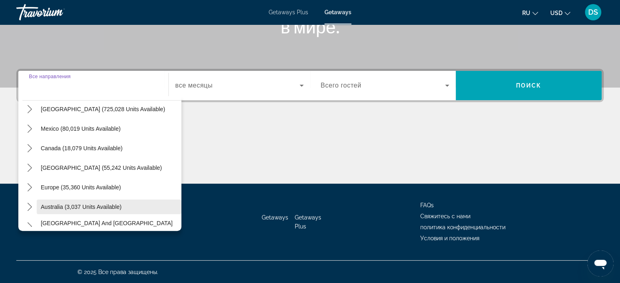
scroll to position [41, 0]
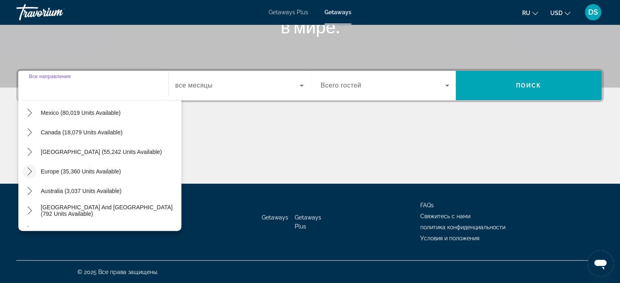
click at [32, 170] on icon "Toggle Europe (35,360 units available) submenu" at bounding box center [30, 172] width 8 height 8
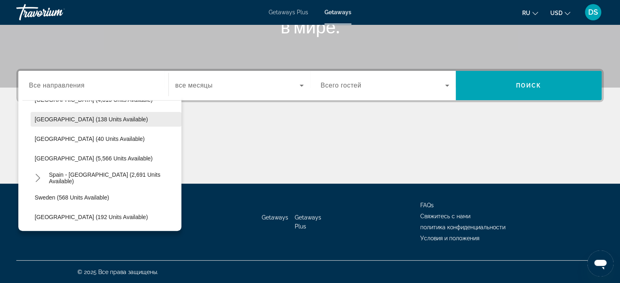
scroll to position [387, 0]
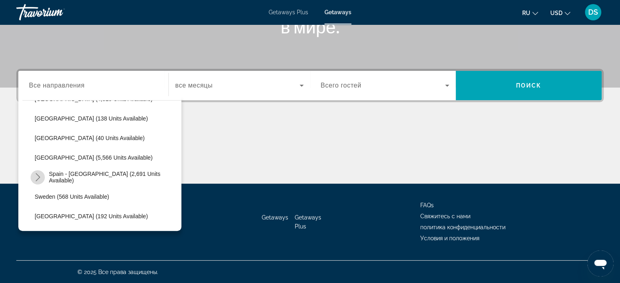
click at [37, 176] on icon "Toggle Spain - Canary Islands (2,691 units available) submenu" at bounding box center [38, 177] width 8 height 8
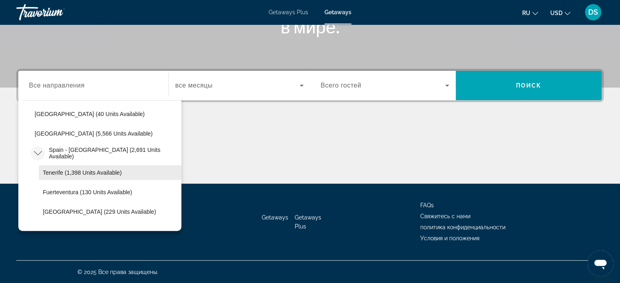
scroll to position [428, 0]
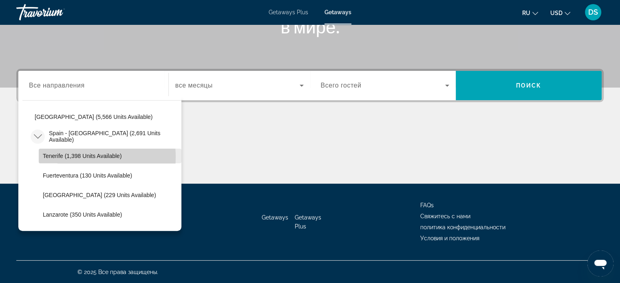
click at [64, 157] on span "Tenerife (1,398 units available)" at bounding box center [82, 156] width 79 height 7
type input "**********"
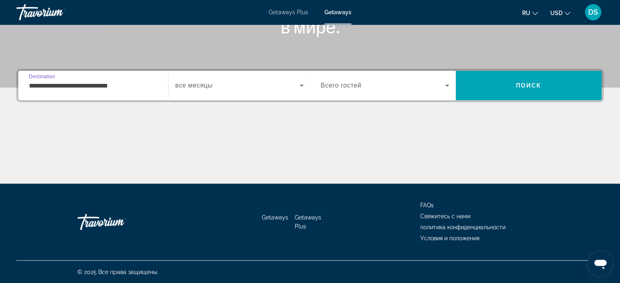
click at [426, 81] on span "Search widget" at bounding box center [383, 86] width 125 height 10
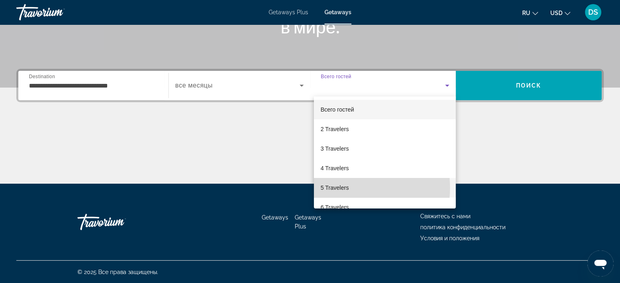
click at [346, 188] on span "5 Travelers" at bounding box center [335, 188] width 28 height 10
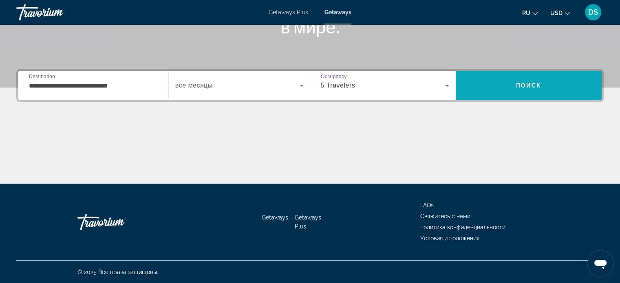
click at [540, 87] on span "Поиск" at bounding box center [529, 85] width 26 height 7
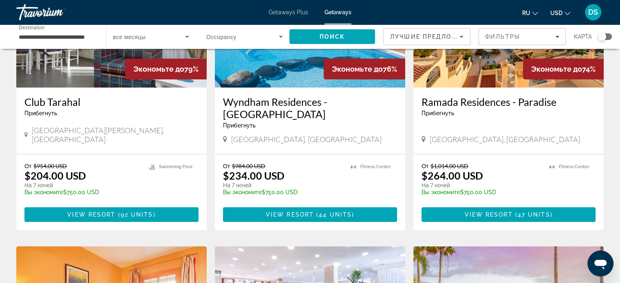
scroll to position [122, 0]
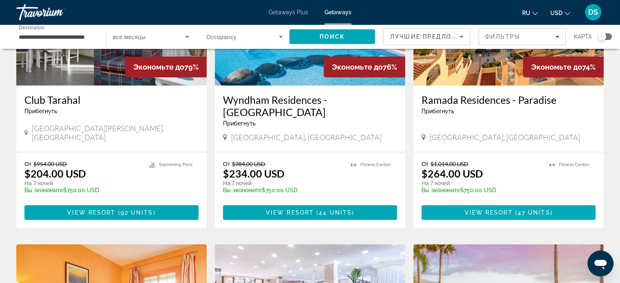
click at [504, 210] on span "View Resort" at bounding box center [488, 213] width 48 height 7
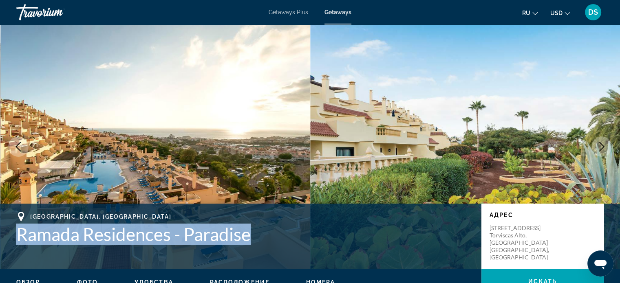
drag, startPoint x: 259, startPoint y: 237, endPoint x: 7, endPoint y: 241, distance: 252.1
click at [7, 241] on div "Playa de las Americas,Tenerife, 38660, ESP Ramada Residences - Paradise Адрес C…" at bounding box center [310, 236] width 620 height 49
copy h1 "Ramada Residences - Paradise"
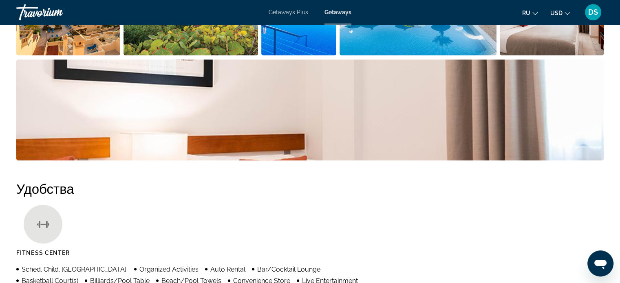
scroll to position [326, 0]
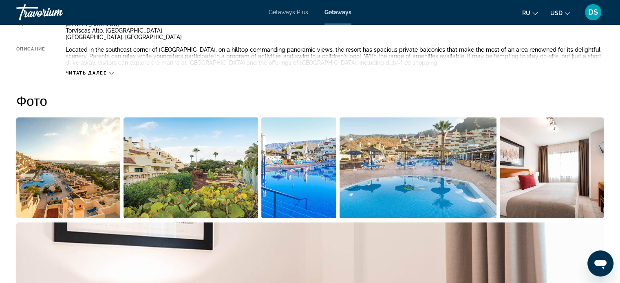
click at [80, 171] on img "Open full-screen image slider" at bounding box center [68, 167] width 104 height 101
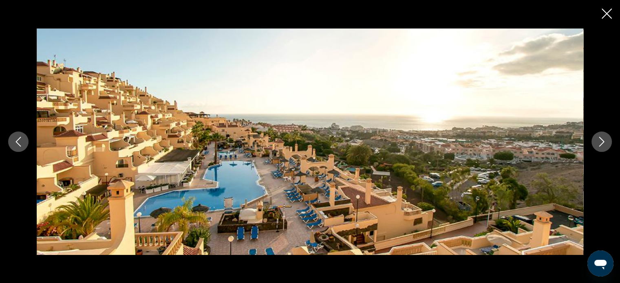
click at [600, 138] on icon "Next image" at bounding box center [602, 142] width 10 height 10
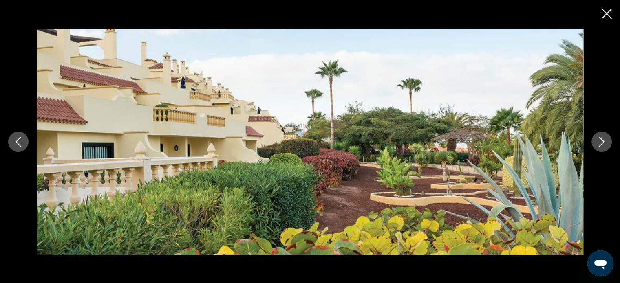
click at [600, 138] on icon "Next image" at bounding box center [602, 142] width 10 height 10
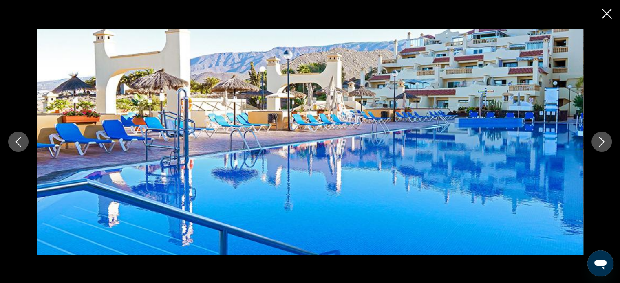
click at [600, 138] on icon "Next image" at bounding box center [602, 142] width 10 height 10
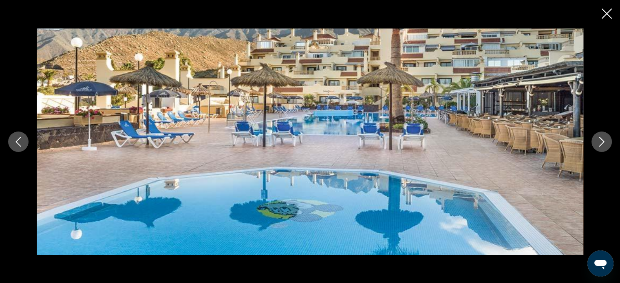
click at [600, 138] on icon "Next image" at bounding box center [602, 142] width 10 height 10
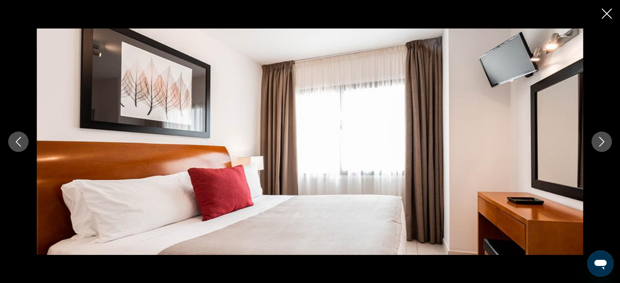
click at [600, 138] on icon "Next image" at bounding box center [602, 142] width 10 height 10
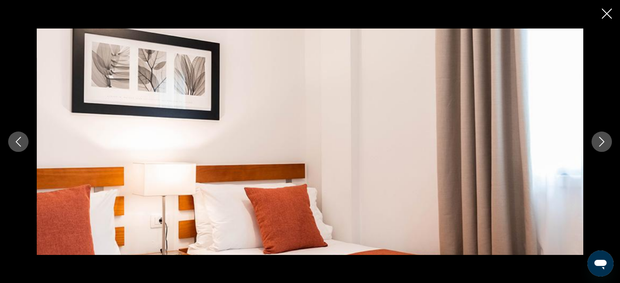
click at [600, 138] on icon "Next image" at bounding box center [602, 142] width 10 height 10
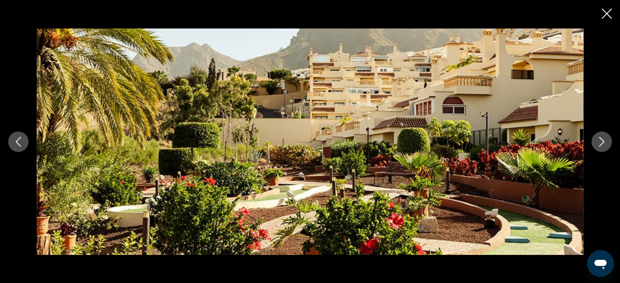
click at [600, 138] on icon "Next image" at bounding box center [602, 142] width 10 height 10
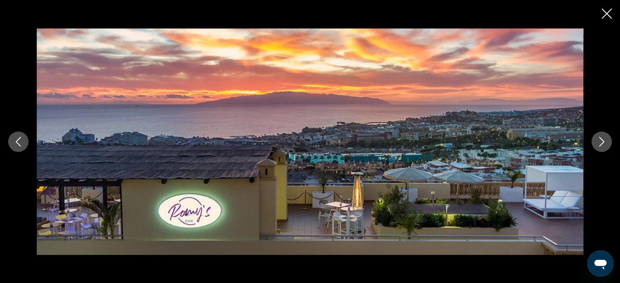
click at [600, 138] on icon "Next image" at bounding box center [602, 142] width 10 height 10
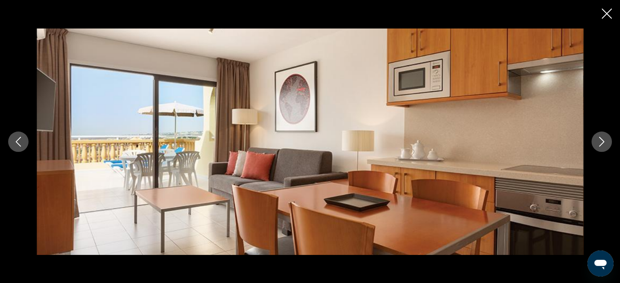
click at [600, 138] on icon "Next image" at bounding box center [602, 142] width 10 height 10
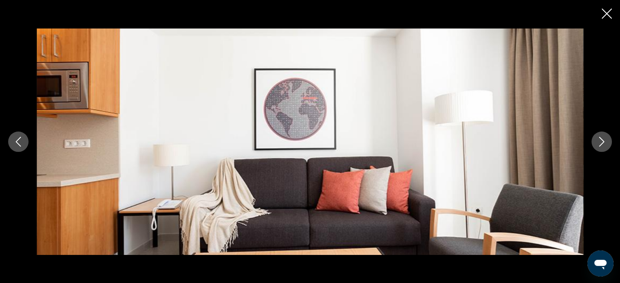
click at [600, 138] on icon "Next image" at bounding box center [602, 142] width 10 height 10
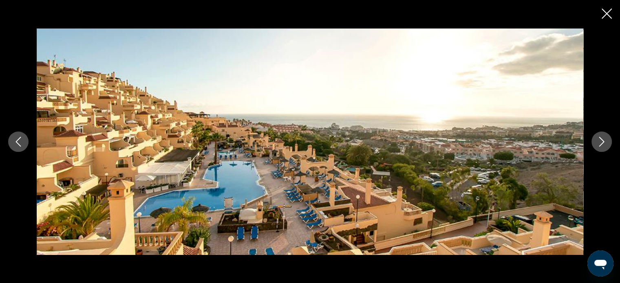
click at [609, 9] on icon "Close slideshow" at bounding box center [607, 14] width 10 height 10
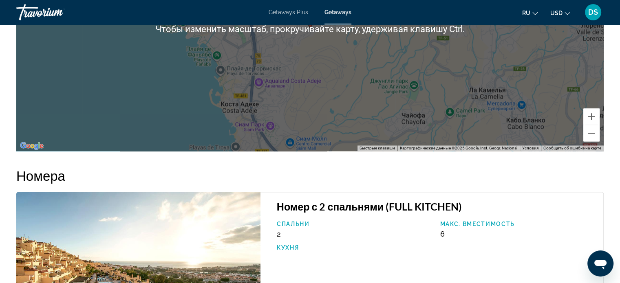
scroll to position [1264, 0]
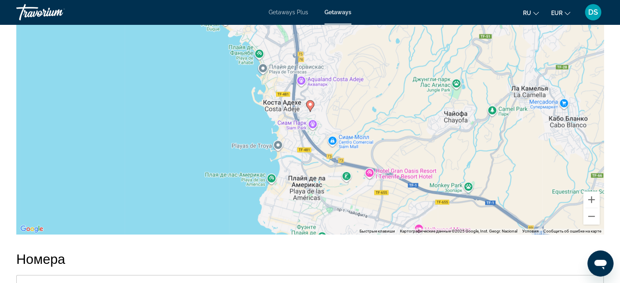
scroll to position [1060, 0]
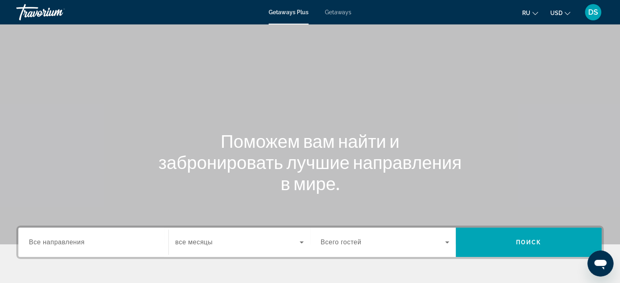
drag, startPoint x: 312, startPoint y: 67, endPoint x: 330, endPoint y: 42, distance: 31.5
click at [313, 65] on div "Main content" at bounding box center [310, 122] width 620 height 245
drag, startPoint x: 344, startPoint y: 11, endPoint x: 321, endPoint y: 37, distance: 34.4
click at [344, 11] on span "Getaways" at bounding box center [338, 12] width 27 height 7
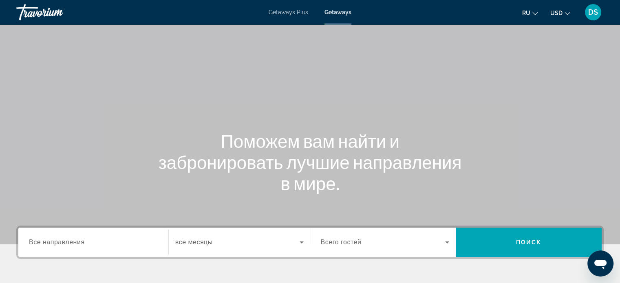
scroll to position [157, 0]
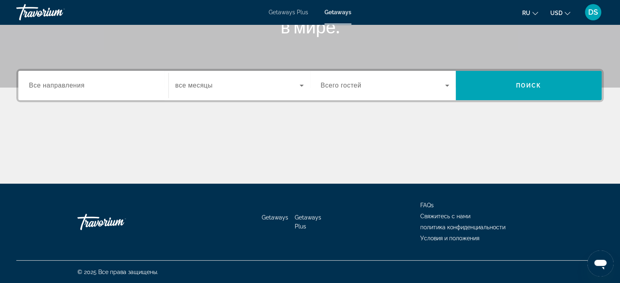
click at [57, 86] on span "Все направления" at bounding box center [57, 85] width 56 height 7
click at [57, 86] on input "Destination Все направления" at bounding box center [93, 86] width 129 height 10
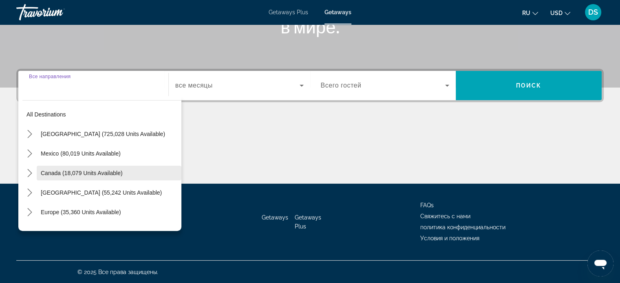
scroll to position [41, 0]
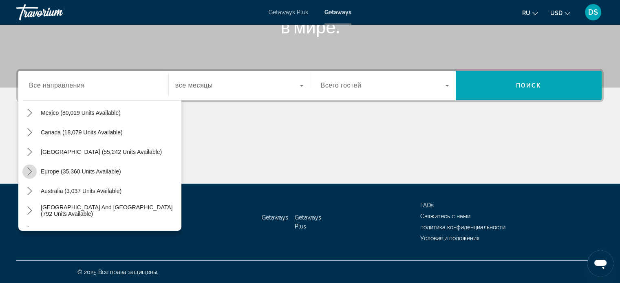
click at [33, 171] on icon "Toggle Europe (35,360 units available) submenu" at bounding box center [30, 172] width 8 height 8
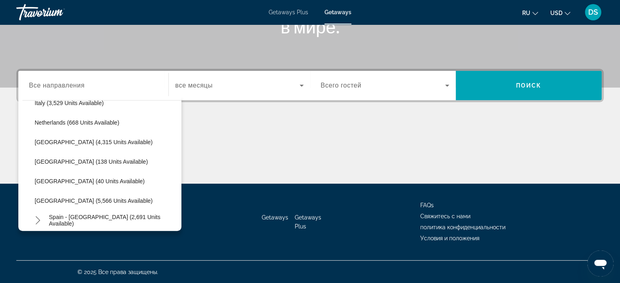
scroll to position [387, 0]
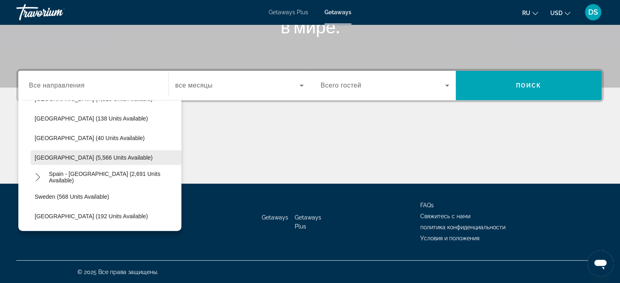
click at [47, 158] on span "[GEOGRAPHIC_DATA] (5,566 units available)" at bounding box center [94, 158] width 118 height 7
type input "**********"
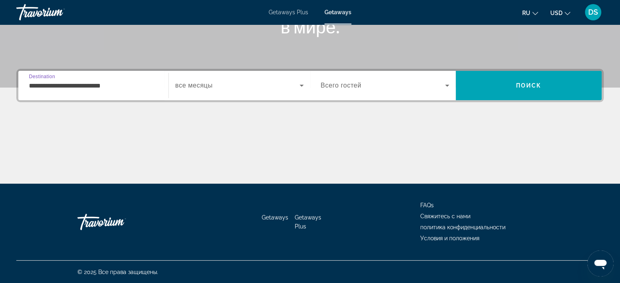
click at [448, 85] on icon "Search widget" at bounding box center [447, 86] width 4 height 2
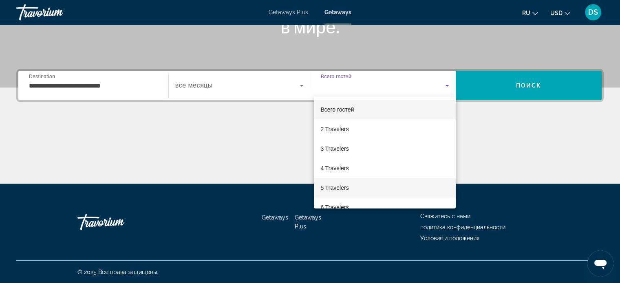
click at [349, 187] on mat-option "5 Travelers" at bounding box center [385, 188] width 142 height 20
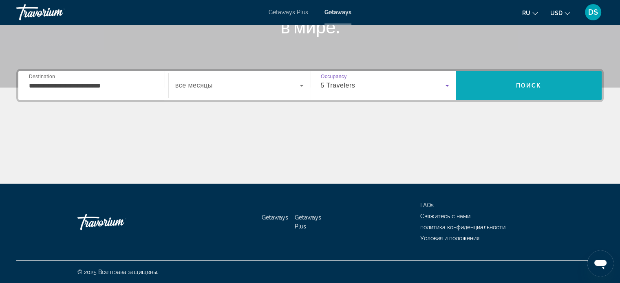
click at [507, 83] on span "Search" at bounding box center [529, 86] width 146 height 20
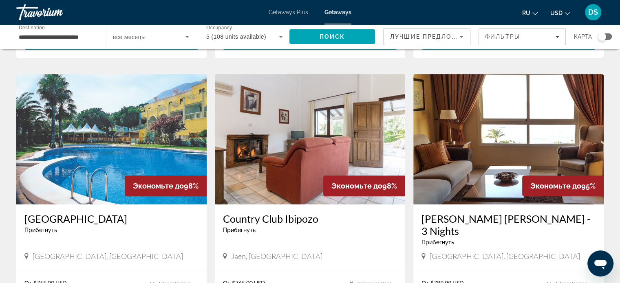
scroll to position [326, 0]
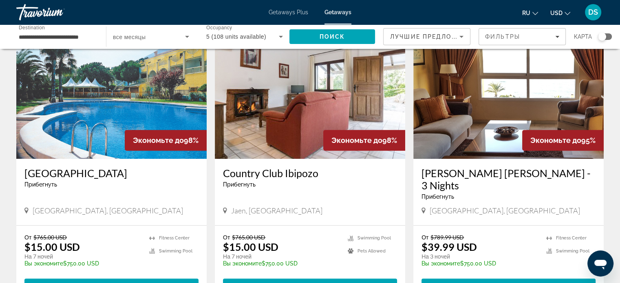
click at [491, 120] on img "Main content" at bounding box center [509, 94] width 190 height 130
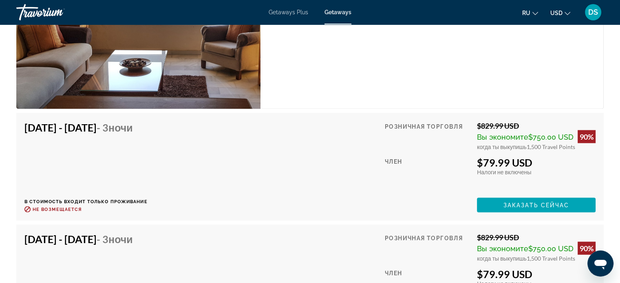
scroll to position [1509, 0]
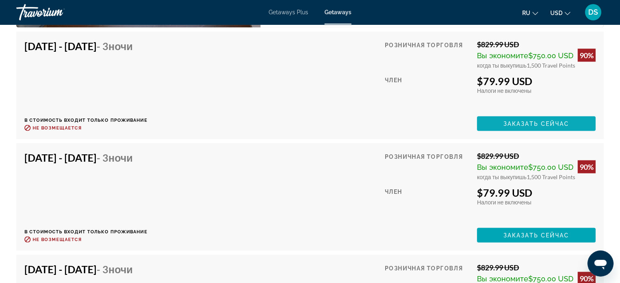
click at [502, 117] on span "Main content" at bounding box center [536, 124] width 119 height 20
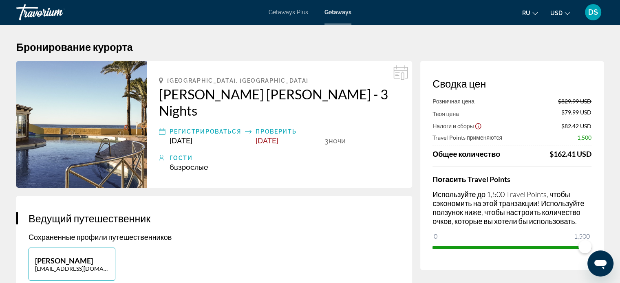
click at [213, 262] on div "[PERSON_NAME] [EMAIL_ADDRESS][DOMAIN_NAME]" at bounding box center [214, 268] width 380 height 41
